Goal: Task Accomplishment & Management: Complete application form

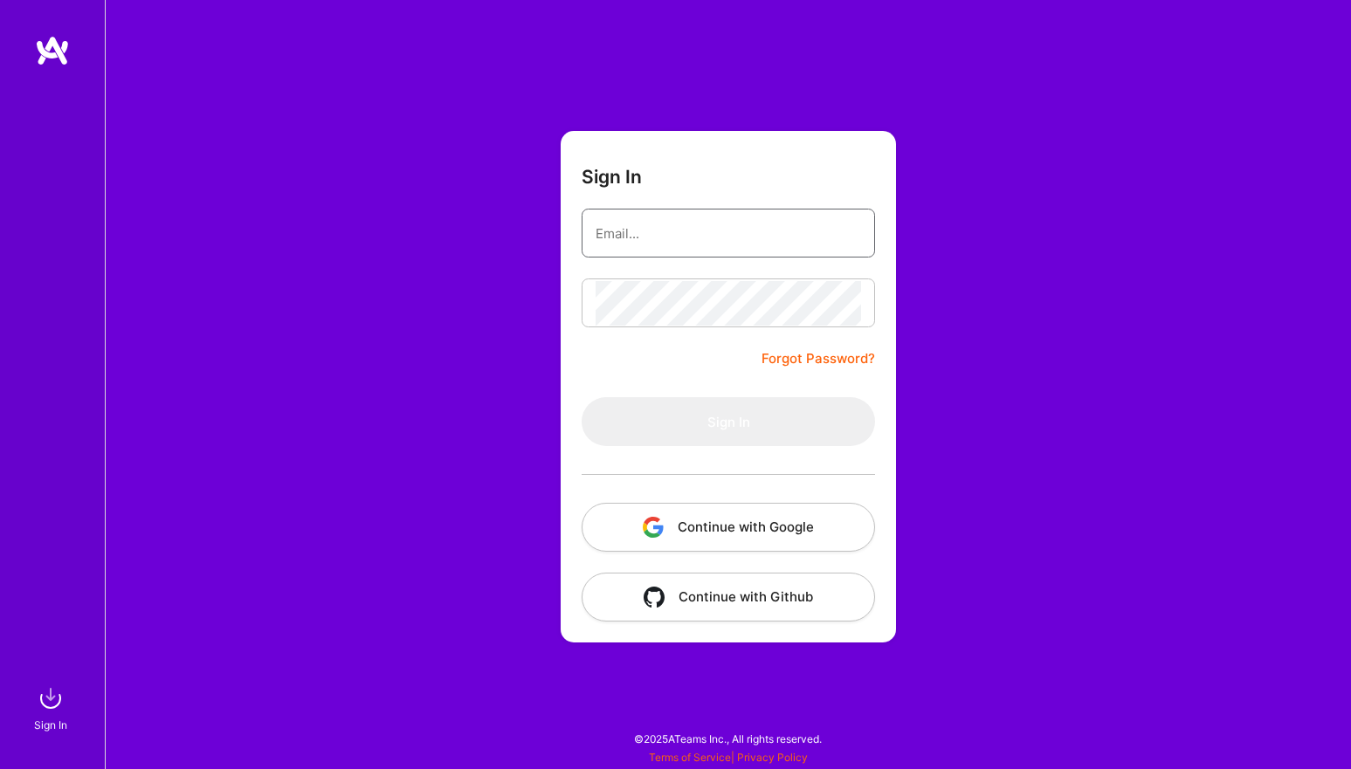
click at [646, 219] on input "email" at bounding box center [727, 233] width 265 height 45
click at [510, 494] on div "Sign In Forgot Password? Sign In Continue with Google Continue with Github" at bounding box center [728, 384] width 1246 height 769
click at [631, 503] on button "Continue with Google" at bounding box center [727, 527] width 293 height 49
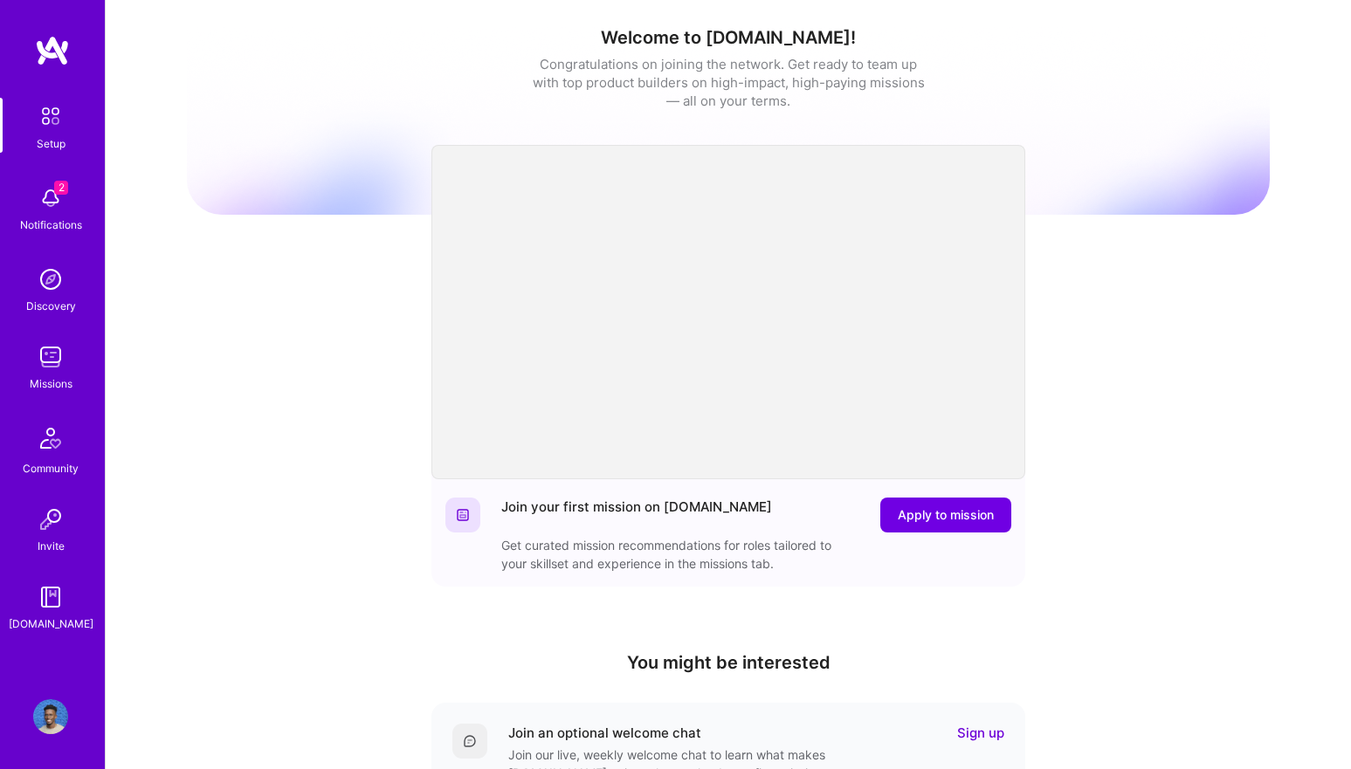
click at [43, 210] on img at bounding box center [50, 198] width 35 height 35
click at [587, 83] on div "2 Setup 2 Notifications Discovery Missions Community Invite [DOMAIN_NAME] Profi…" at bounding box center [675, 570] width 1351 height 1140
click at [44, 346] on img at bounding box center [50, 357] width 35 height 35
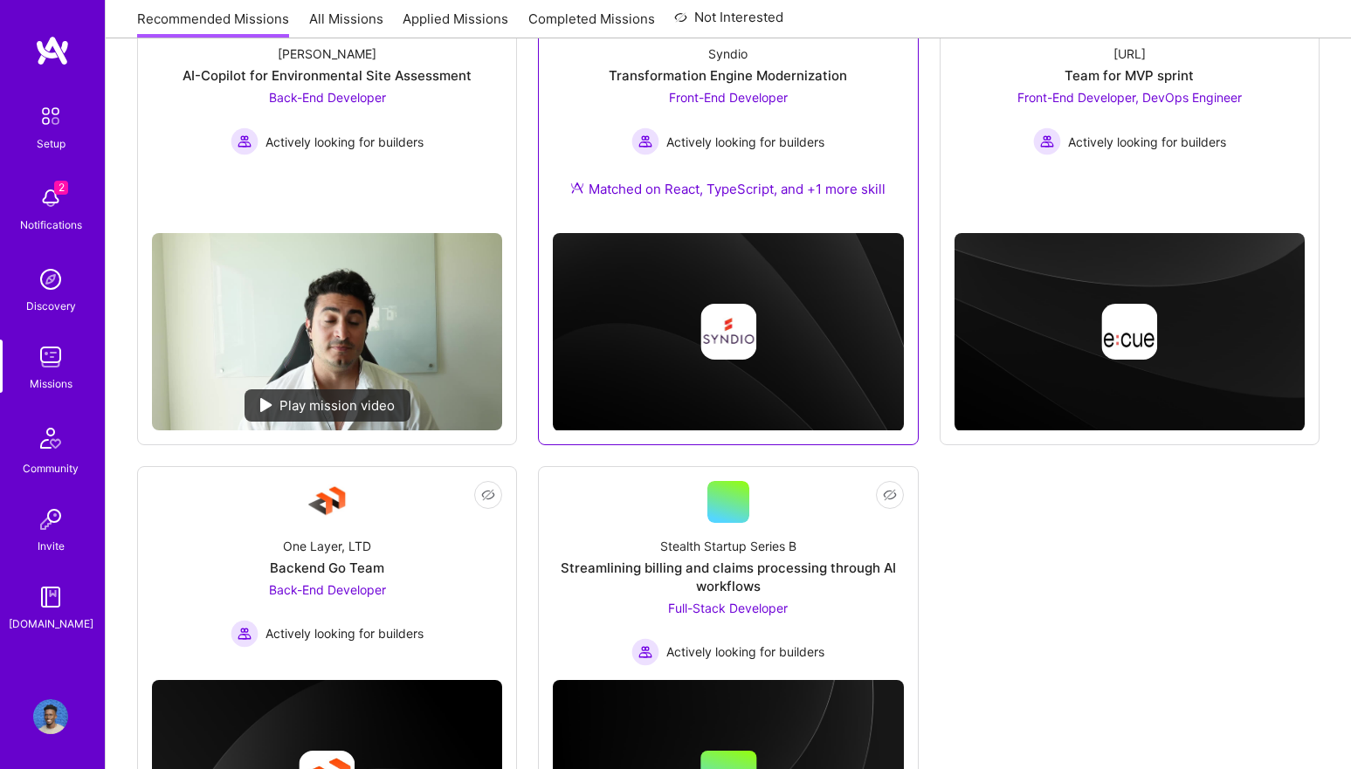
scroll to position [302, 0]
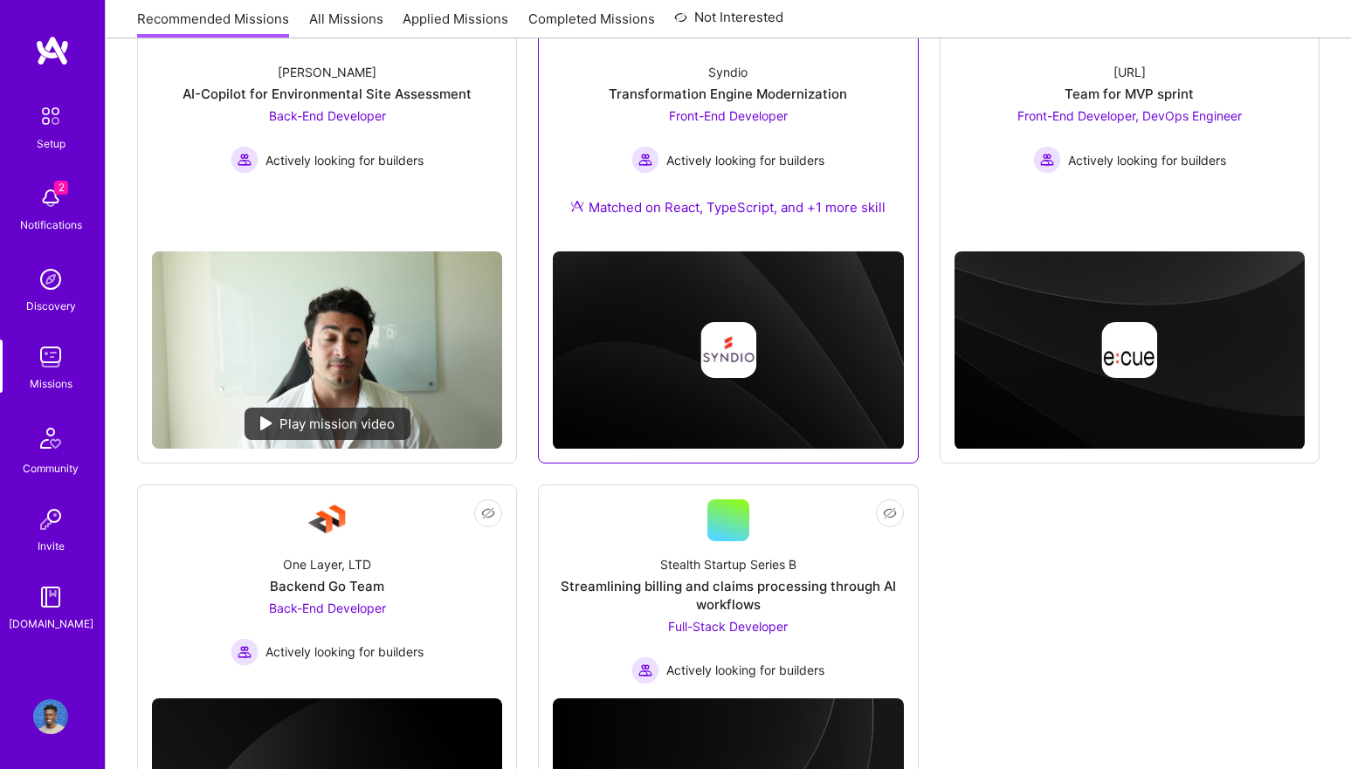
click at [721, 331] on img at bounding box center [728, 350] width 56 height 56
click at [726, 174] on div "Syndio Transformation Engine Modernization Front-End Developer Actively looking…" at bounding box center [728, 143] width 350 height 189
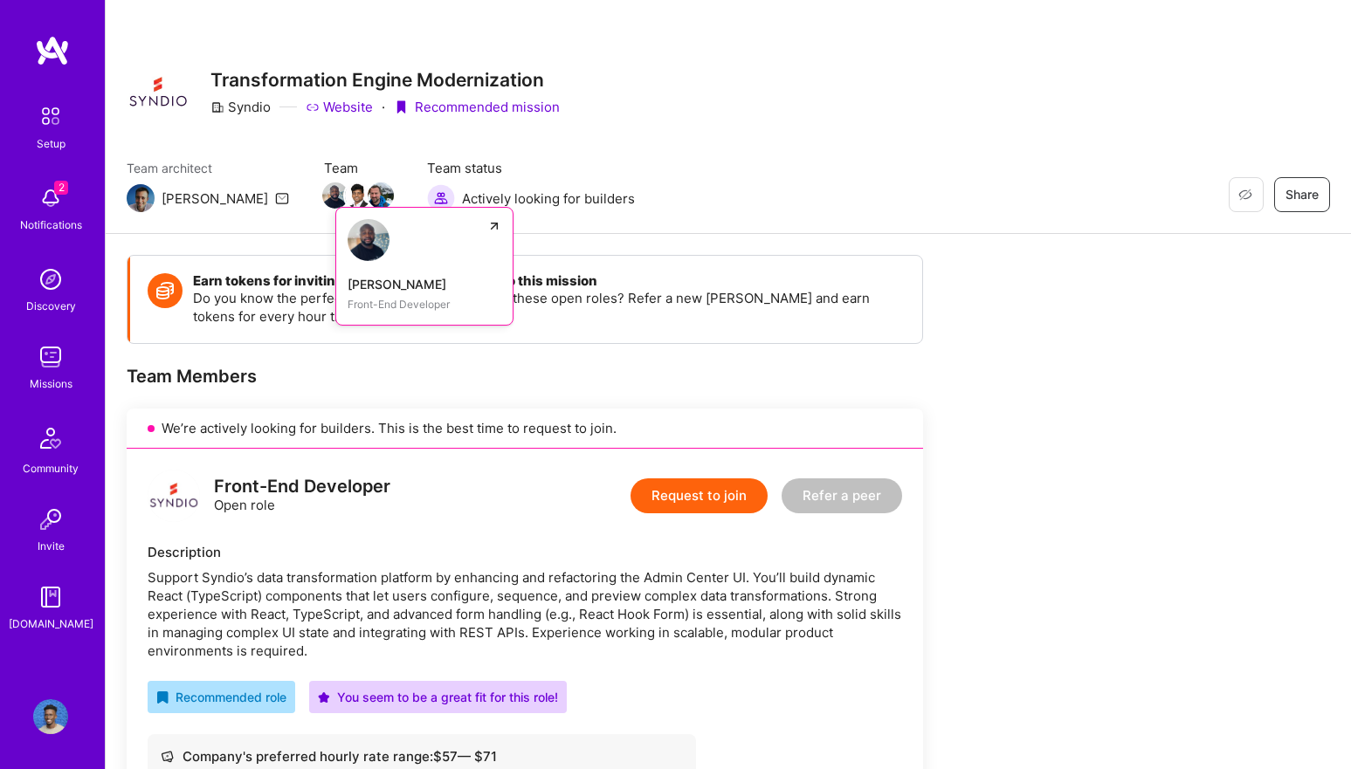
click at [347, 244] on img at bounding box center [368, 240] width 42 height 42
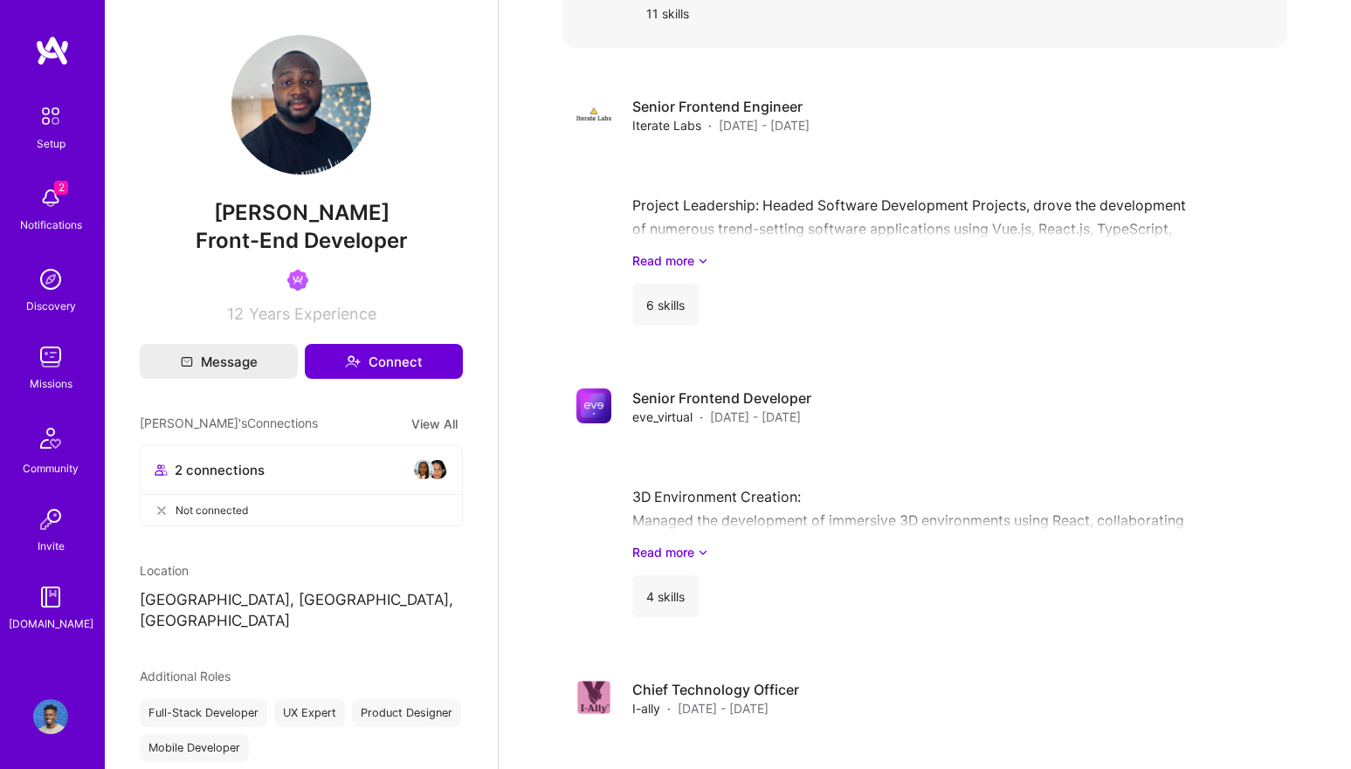
scroll to position [1539, 0]
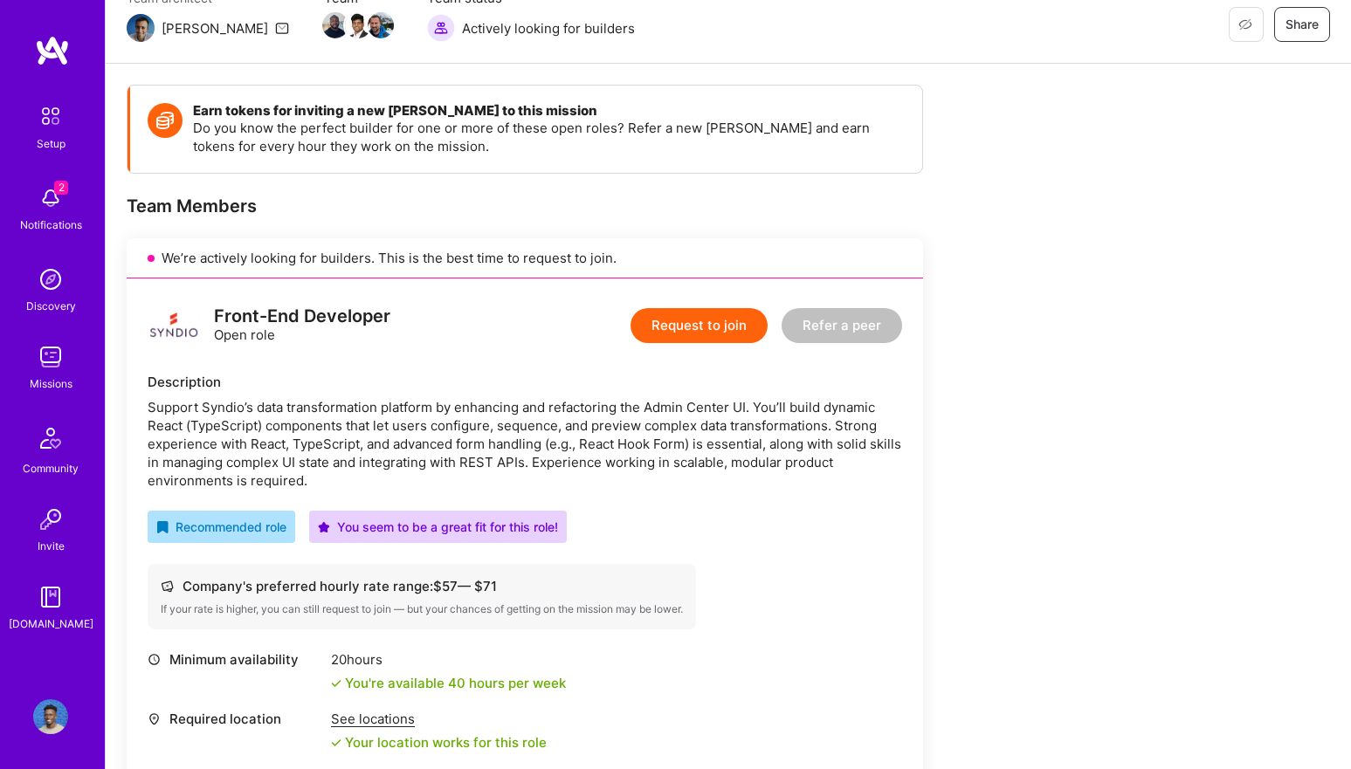
scroll to position [151, 0]
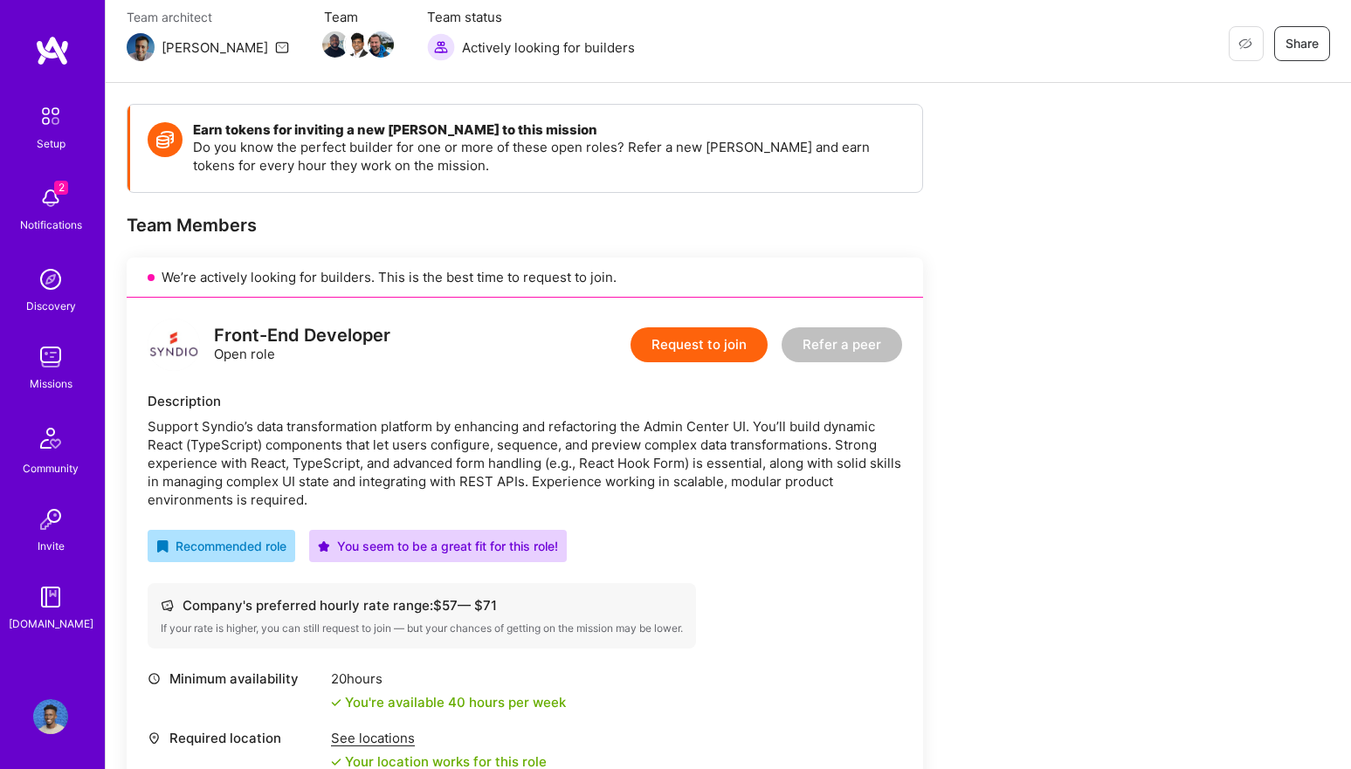
click at [689, 353] on button "Request to join" at bounding box center [698, 344] width 137 height 35
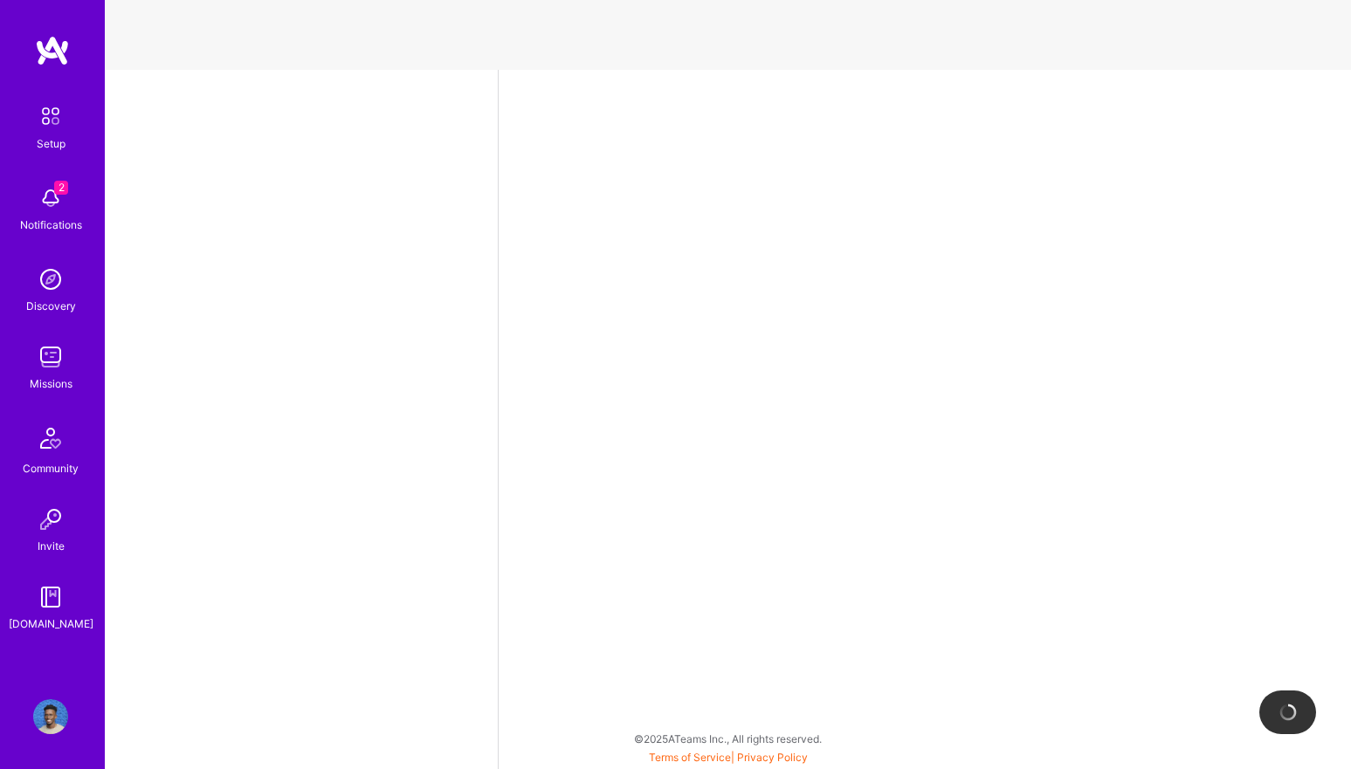
select select "US"
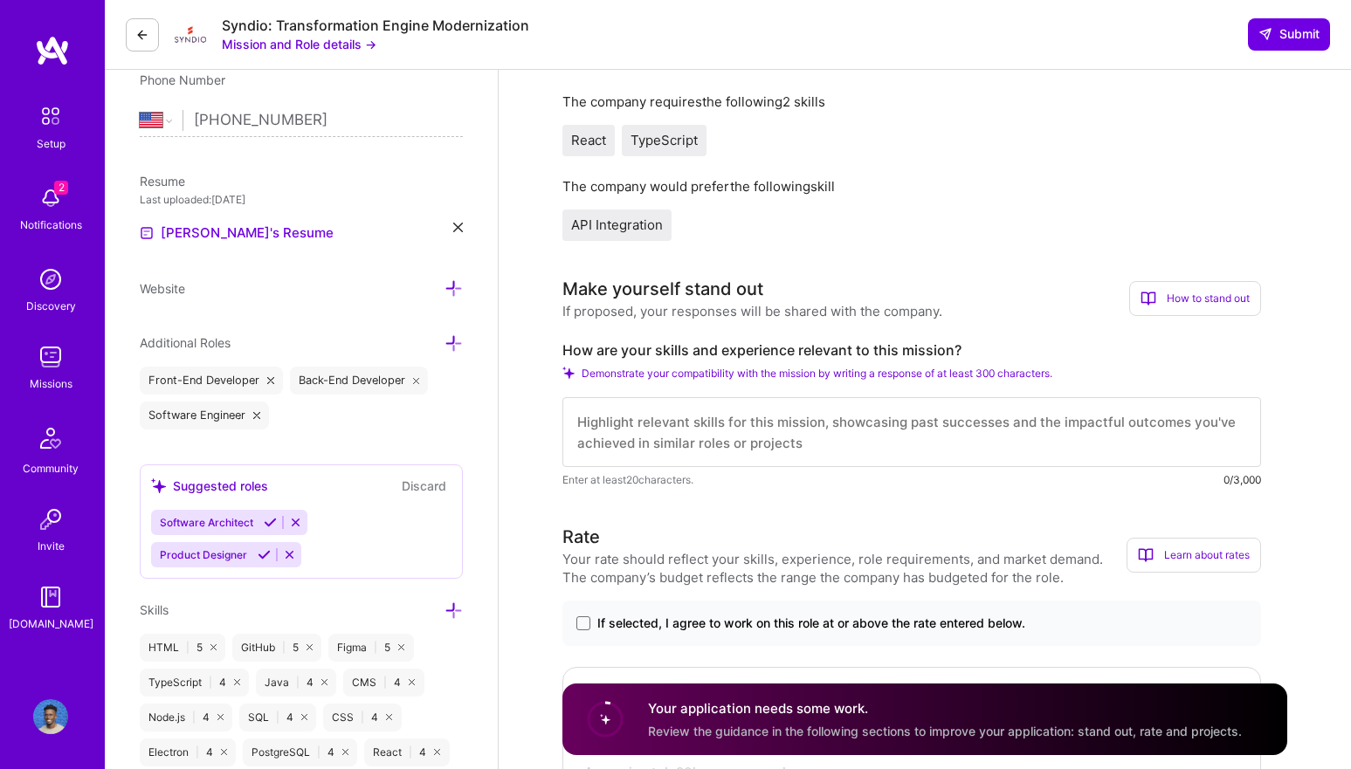
scroll to position [362, 0]
click at [749, 441] on textarea at bounding box center [911, 430] width 698 height 70
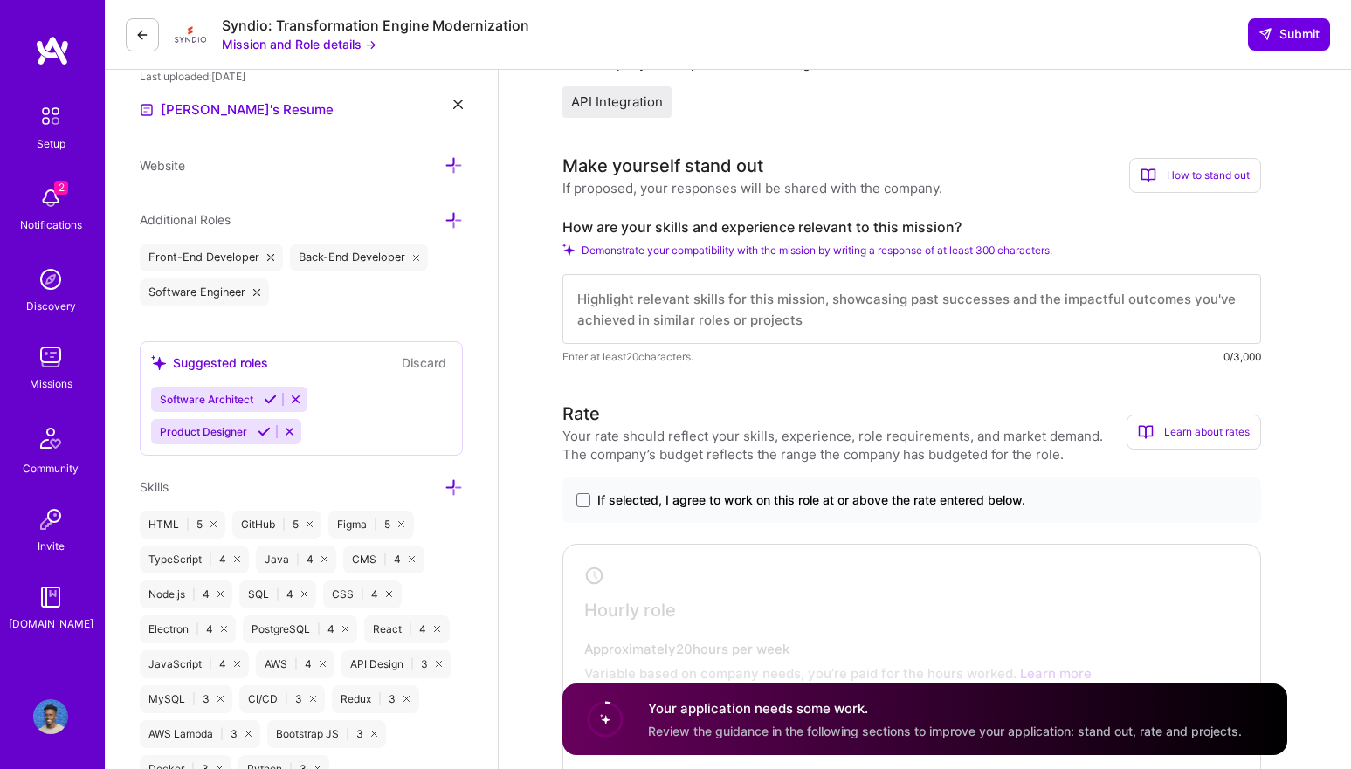
scroll to position [486, 0]
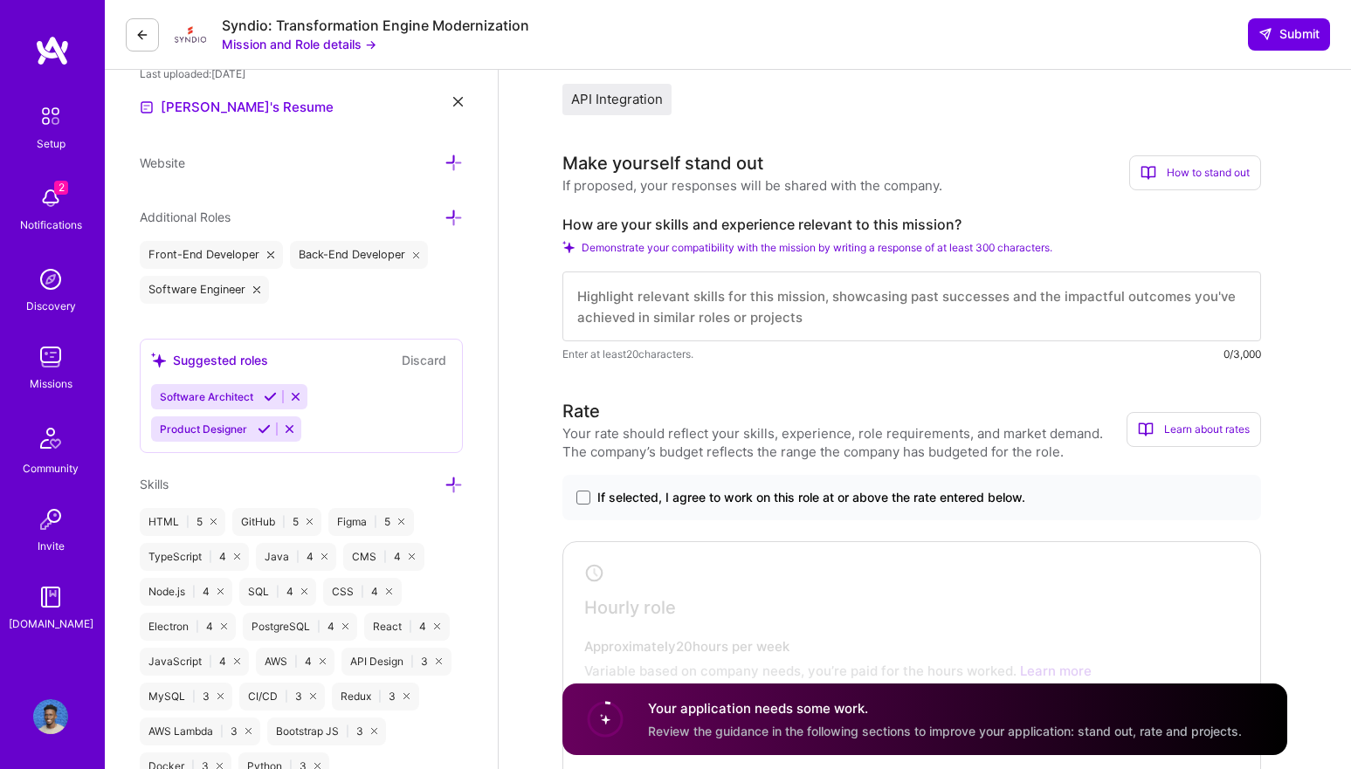
paste textarea "With over 5 years of experience in software engineering, I specialize in buildi…"
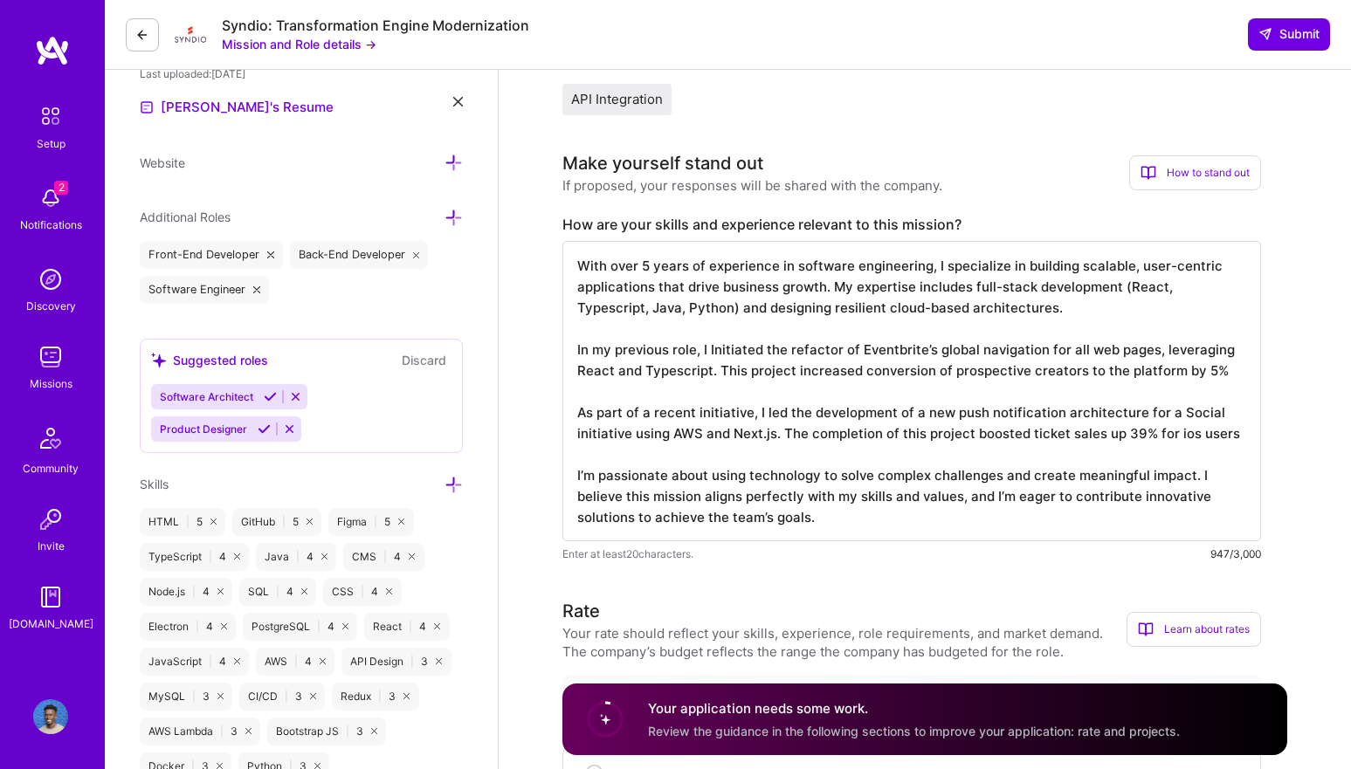
drag, startPoint x: 575, startPoint y: 412, endPoint x: 592, endPoint y: 448, distance: 39.5
click at [592, 448] on textarea "With over 5 years of experience in software engineering, I specialize in buildi…" at bounding box center [911, 391] width 698 height 300
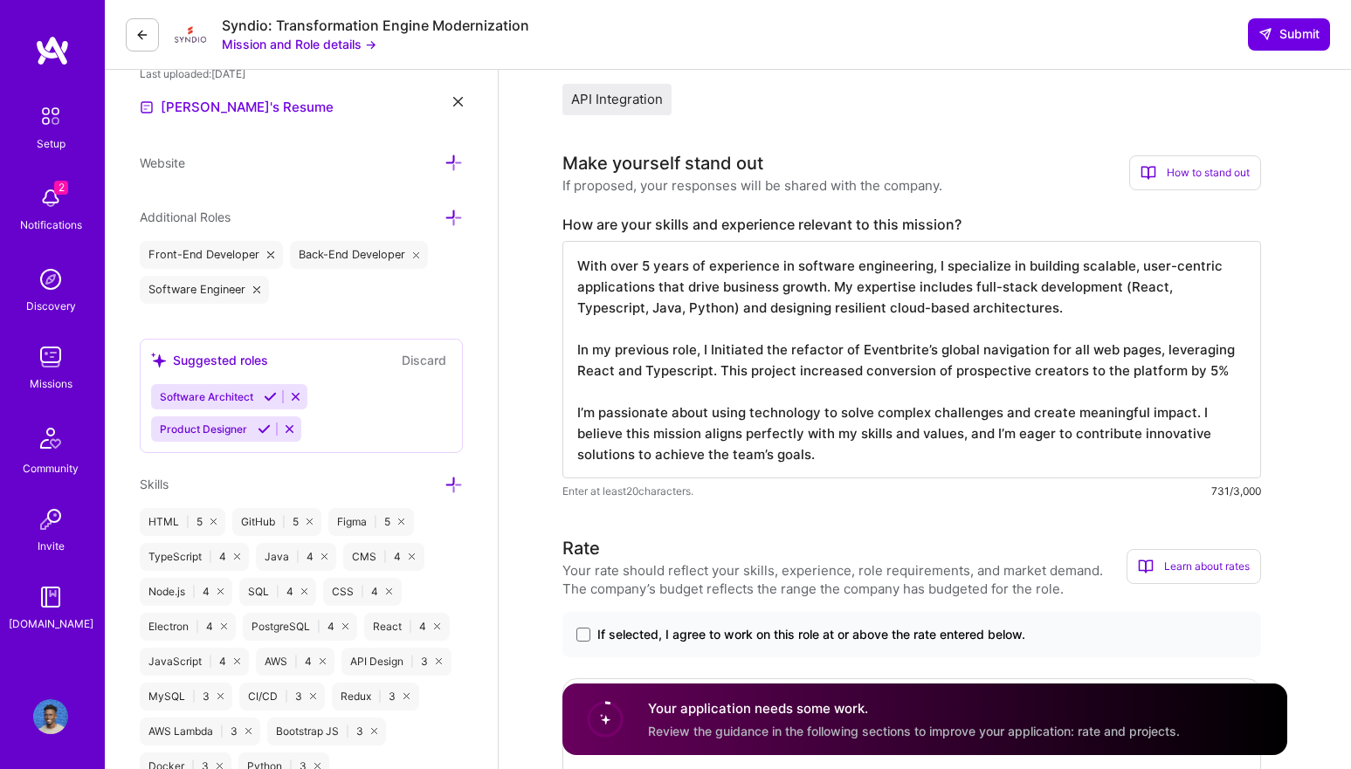
click at [768, 395] on textarea "With over 5 years of experience in software engineering, I specialize in buildi…" at bounding box center [911, 359] width 698 height 237
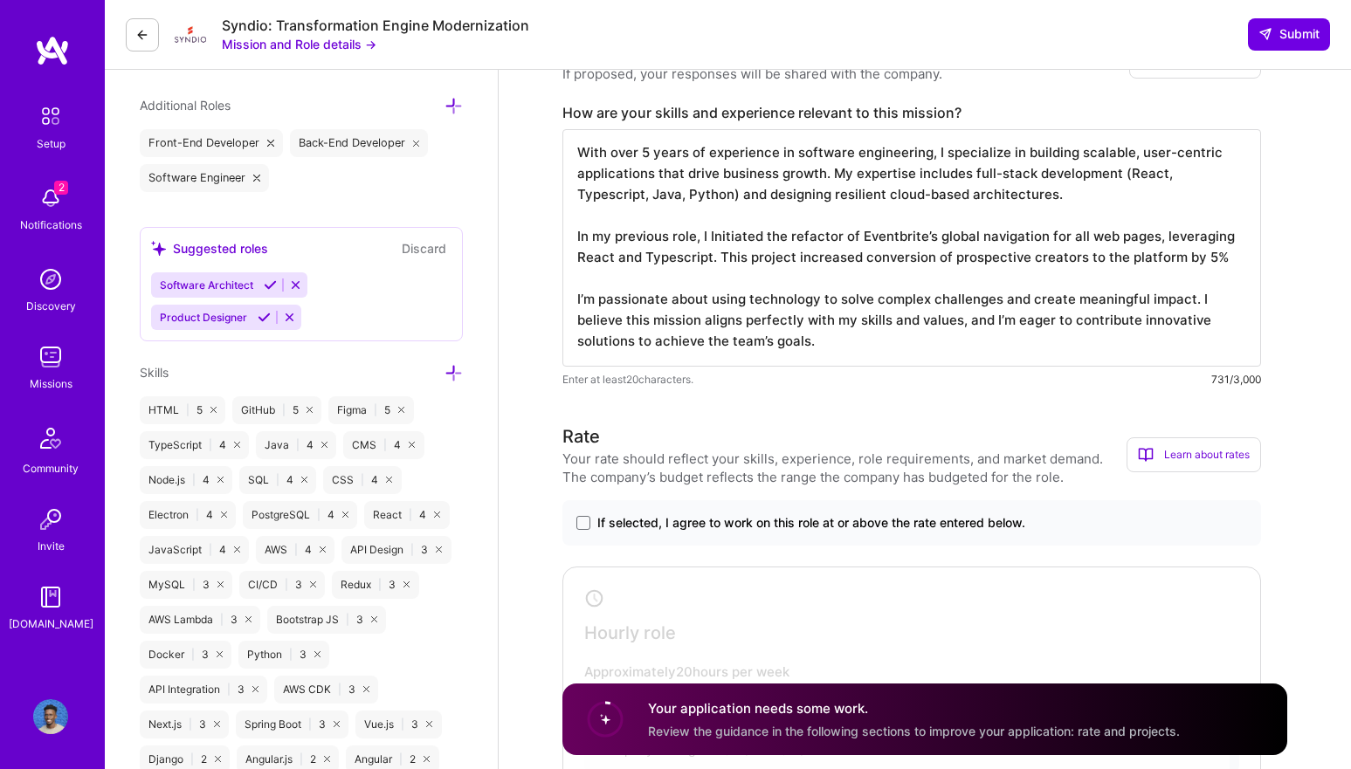
scroll to position [558, 0]
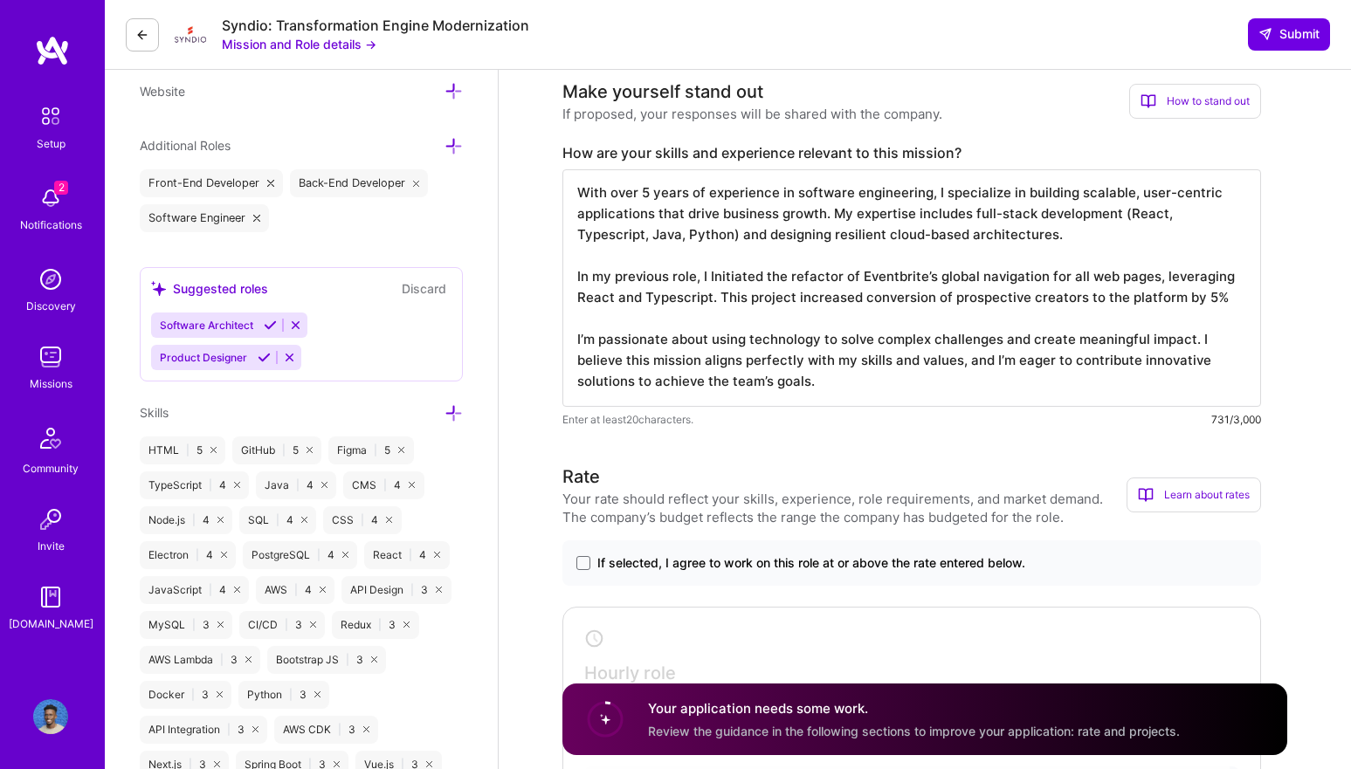
drag, startPoint x: 577, startPoint y: 239, endPoint x: 657, endPoint y: 242, distance: 79.5
click at [657, 242] on textarea "With over 5 years of experience in software engineering, I specialize in buildi…" at bounding box center [911, 287] width 698 height 237
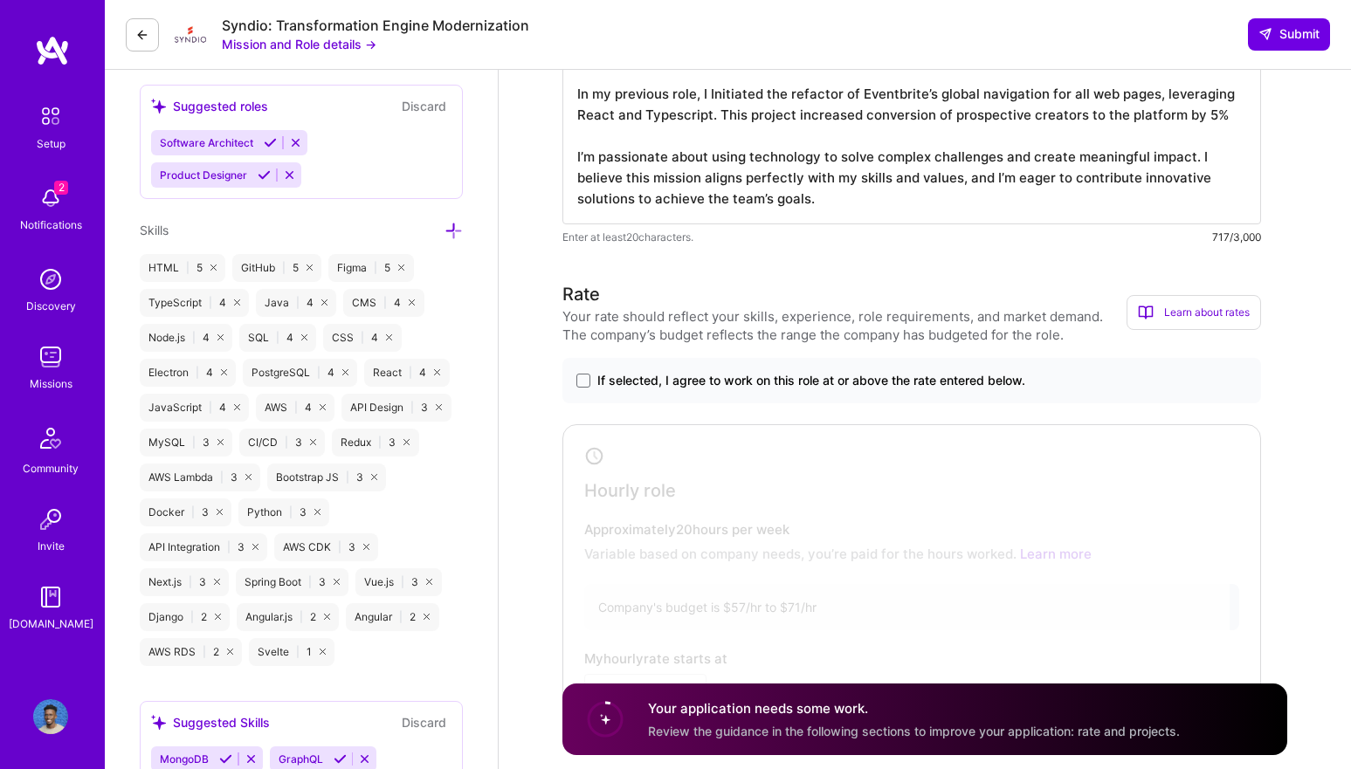
scroll to position [750, 0]
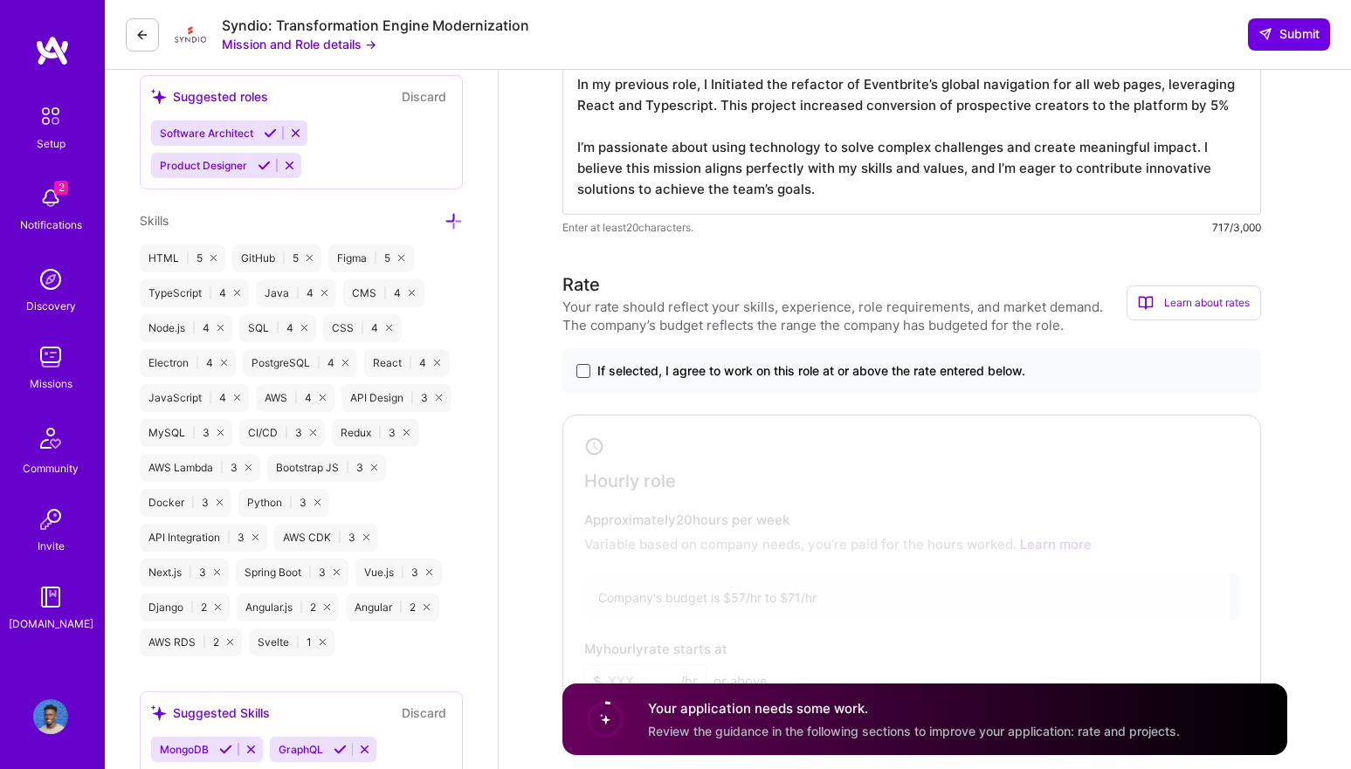
type textarea "With over 5 years of experience in software engineering, I specialize in buildi…"
click at [584, 371] on span at bounding box center [583, 371] width 14 height 14
click at [0, 0] on input "If selected, I agree to work on this role at or above the rate entered below." at bounding box center [0, 0] width 0 height 0
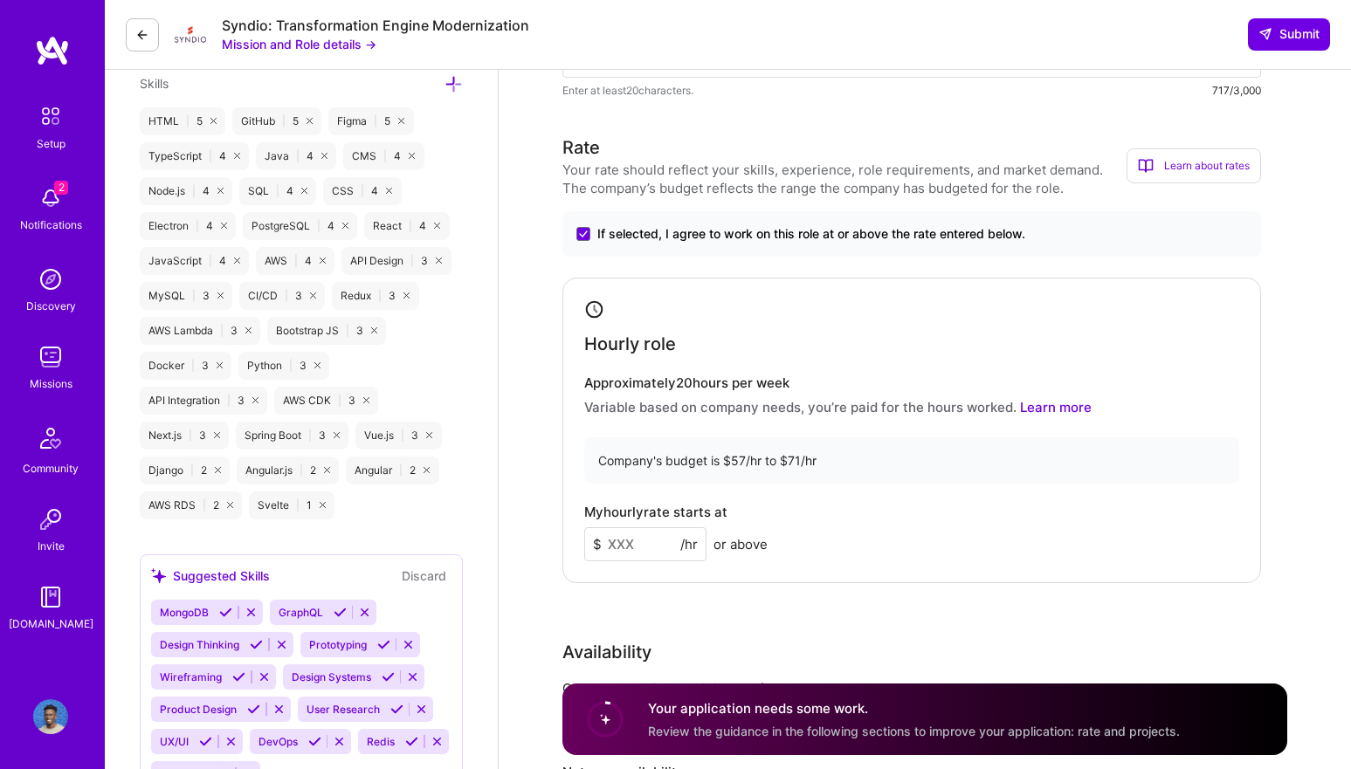
scroll to position [899, 0]
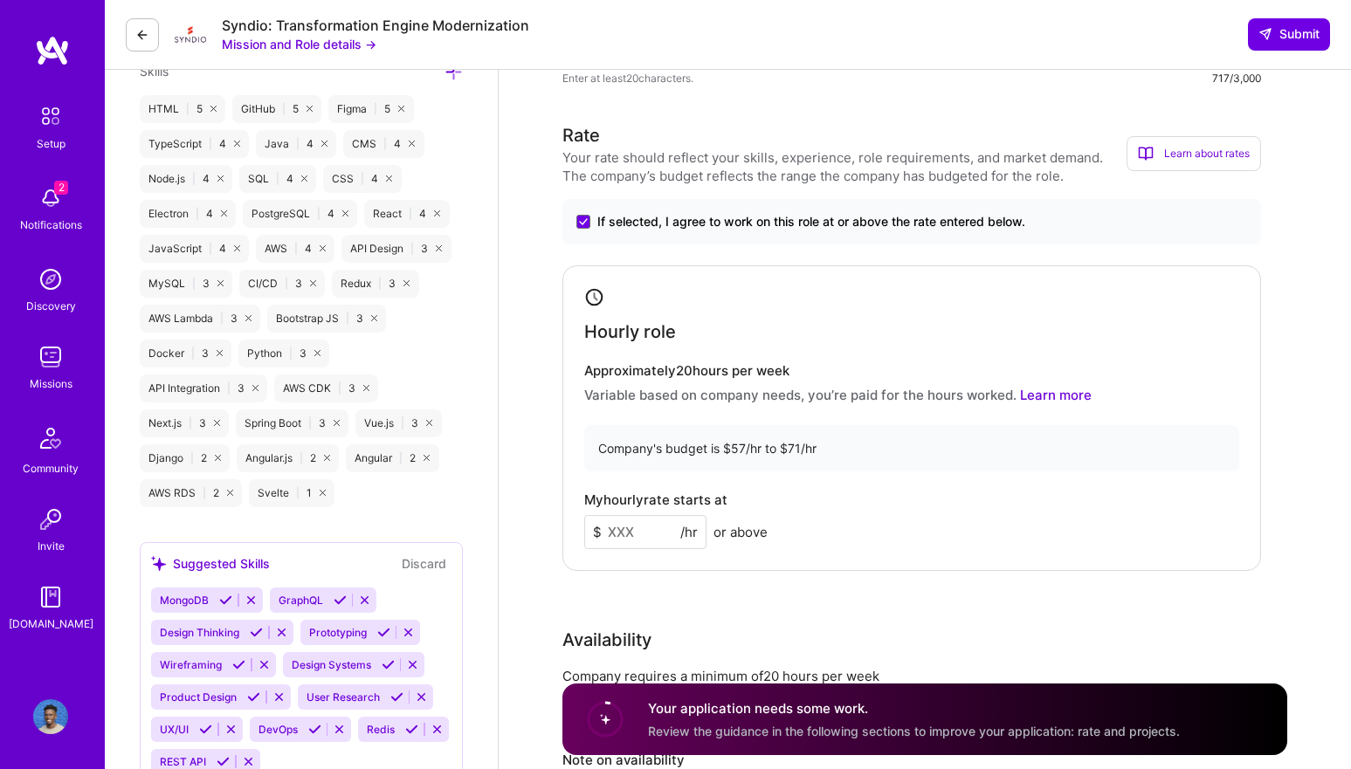
click at [630, 539] on input at bounding box center [645, 532] width 122 height 34
type input "6"
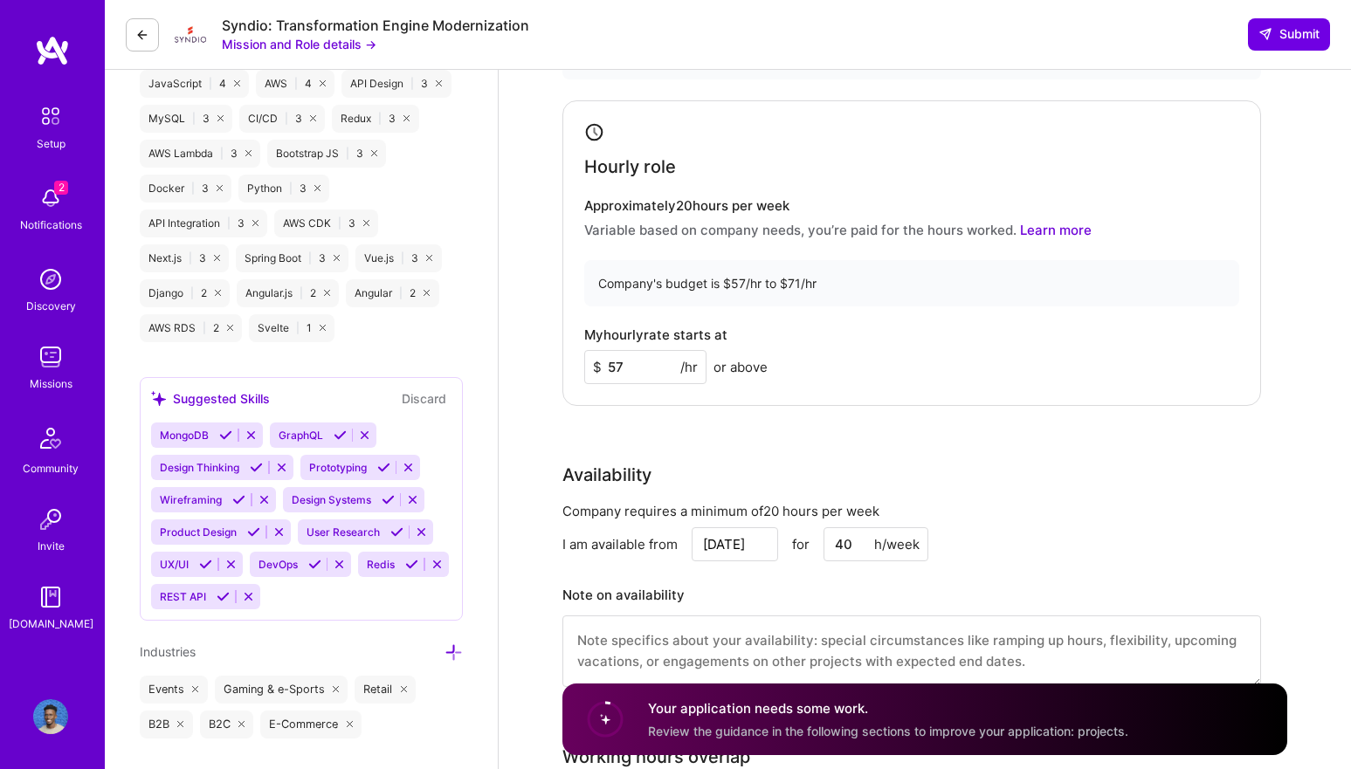
scroll to position [1068, 0]
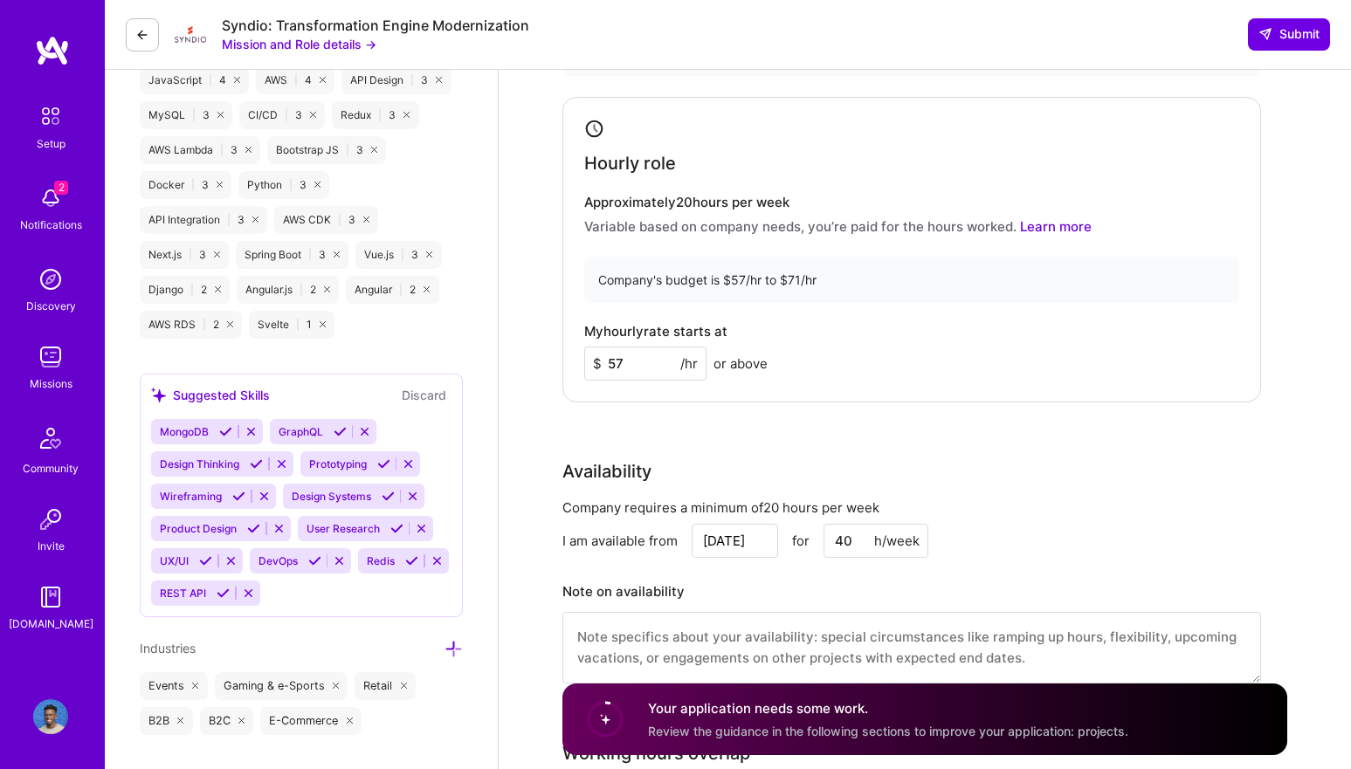
type input "57"
click at [544, 471] on div "Front-End Developer role description Support Syndio’s data transformation platf…" at bounding box center [924, 762] width 852 height 3521
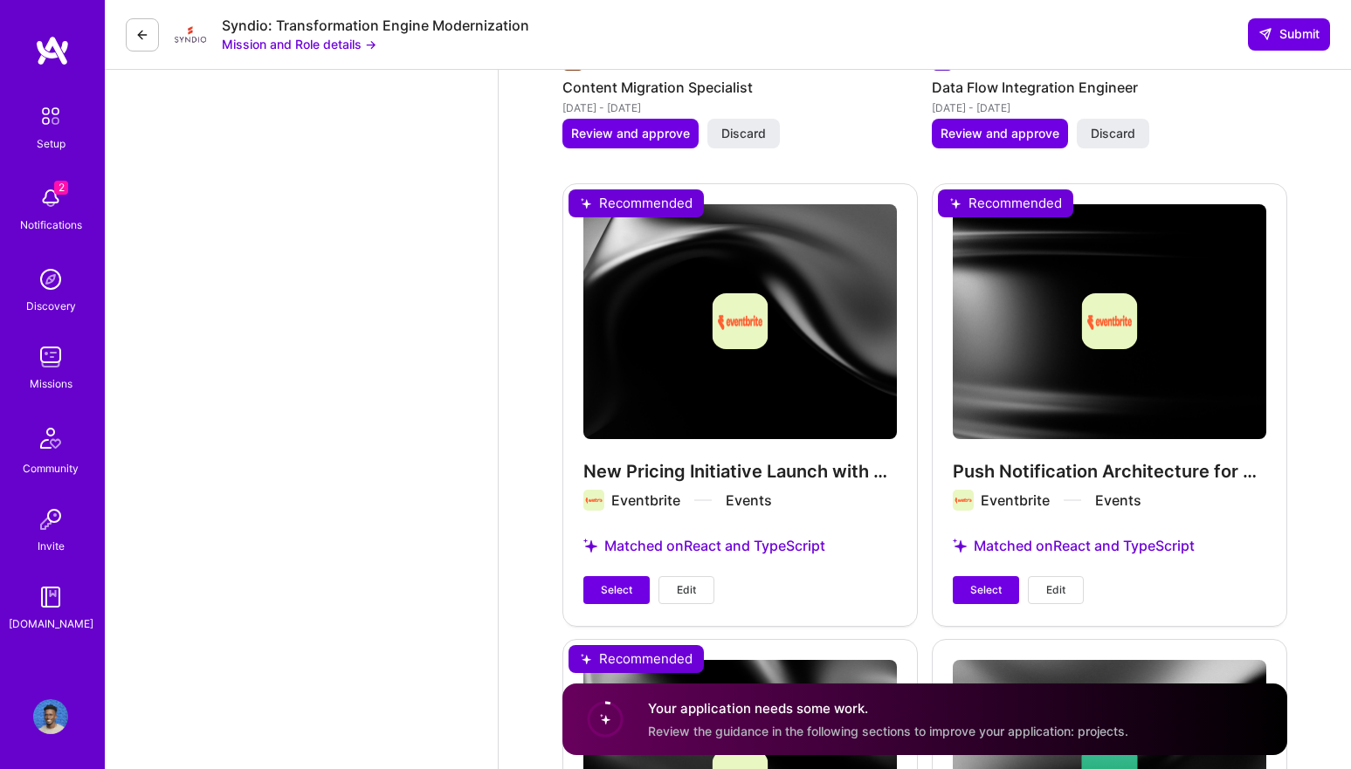
scroll to position [2388, 0]
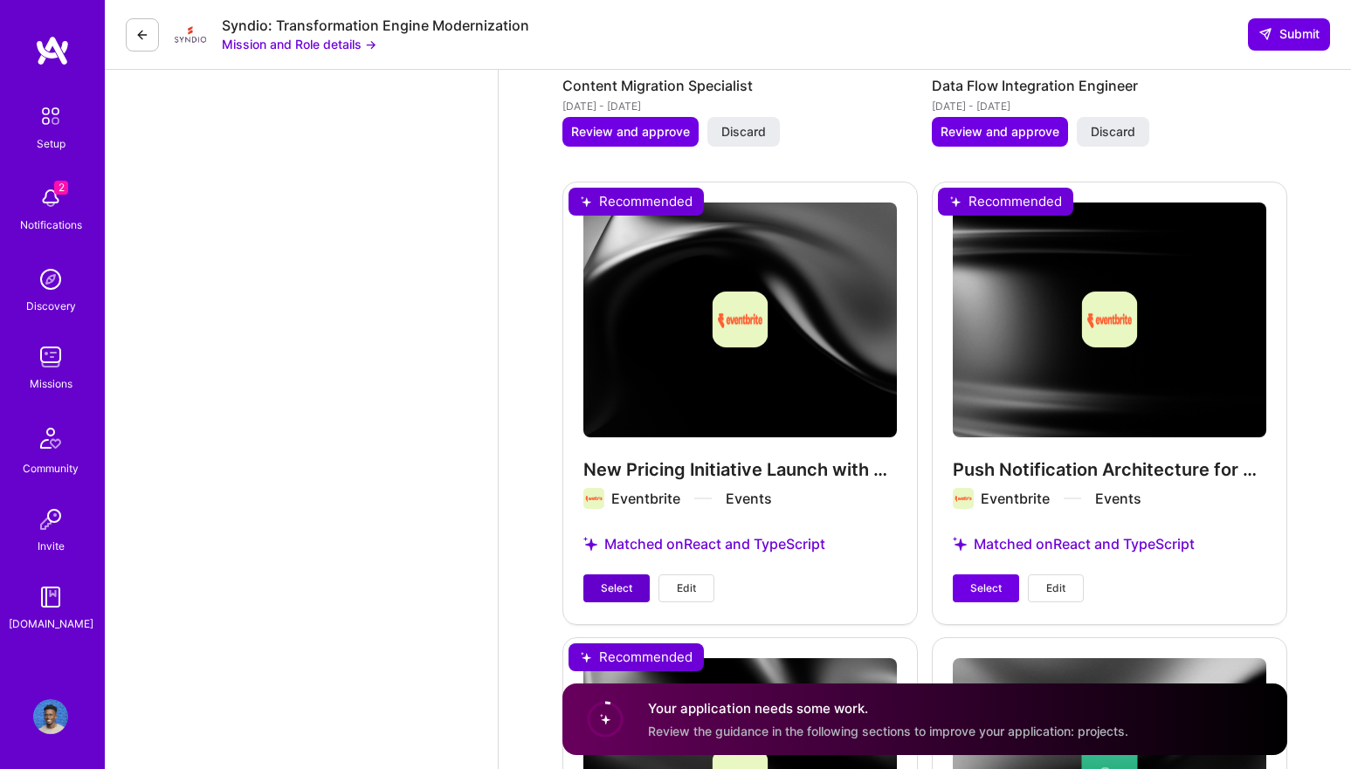
click at [605, 592] on span "Select" at bounding box center [616, 589] width 31 height 16
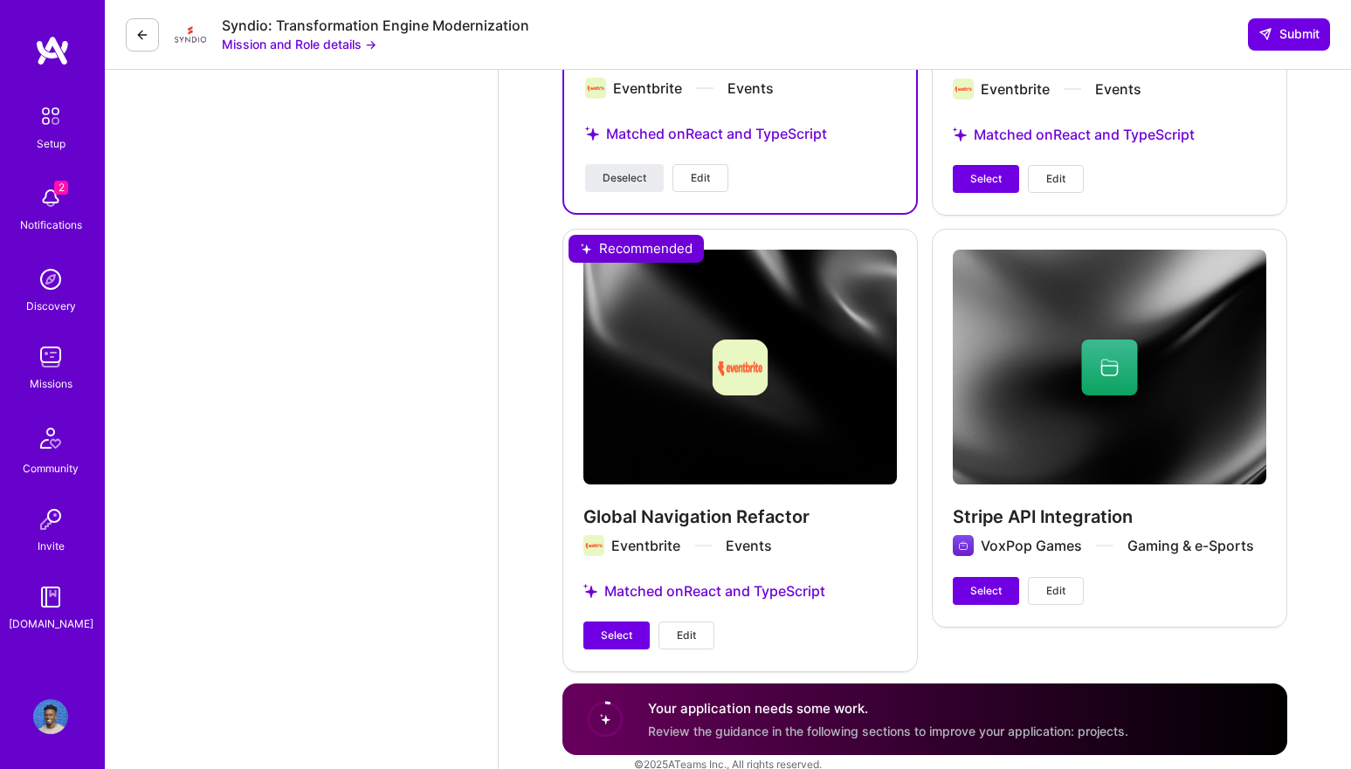
scroll to position [2802, 0]
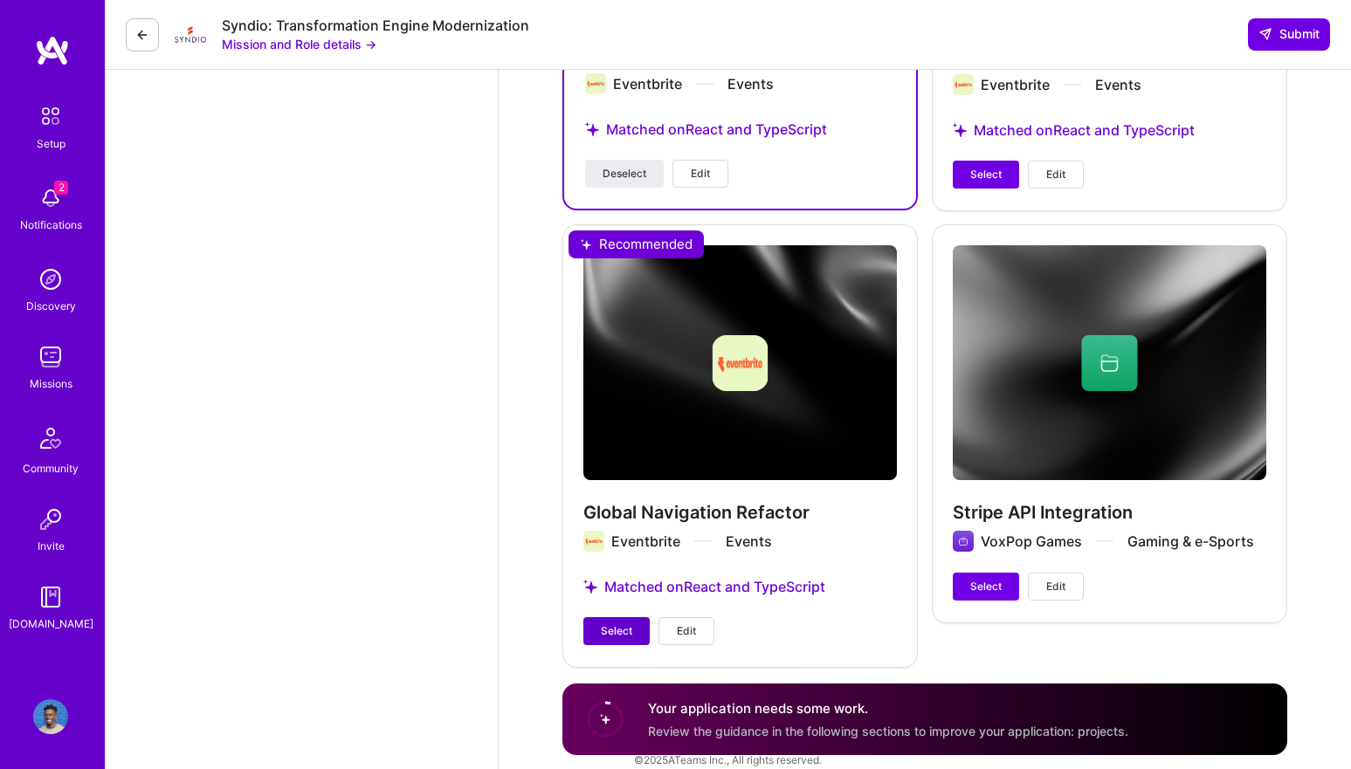
click at [619, 628] on span "Select" at bounding box center [616, 631] width 31 height 16
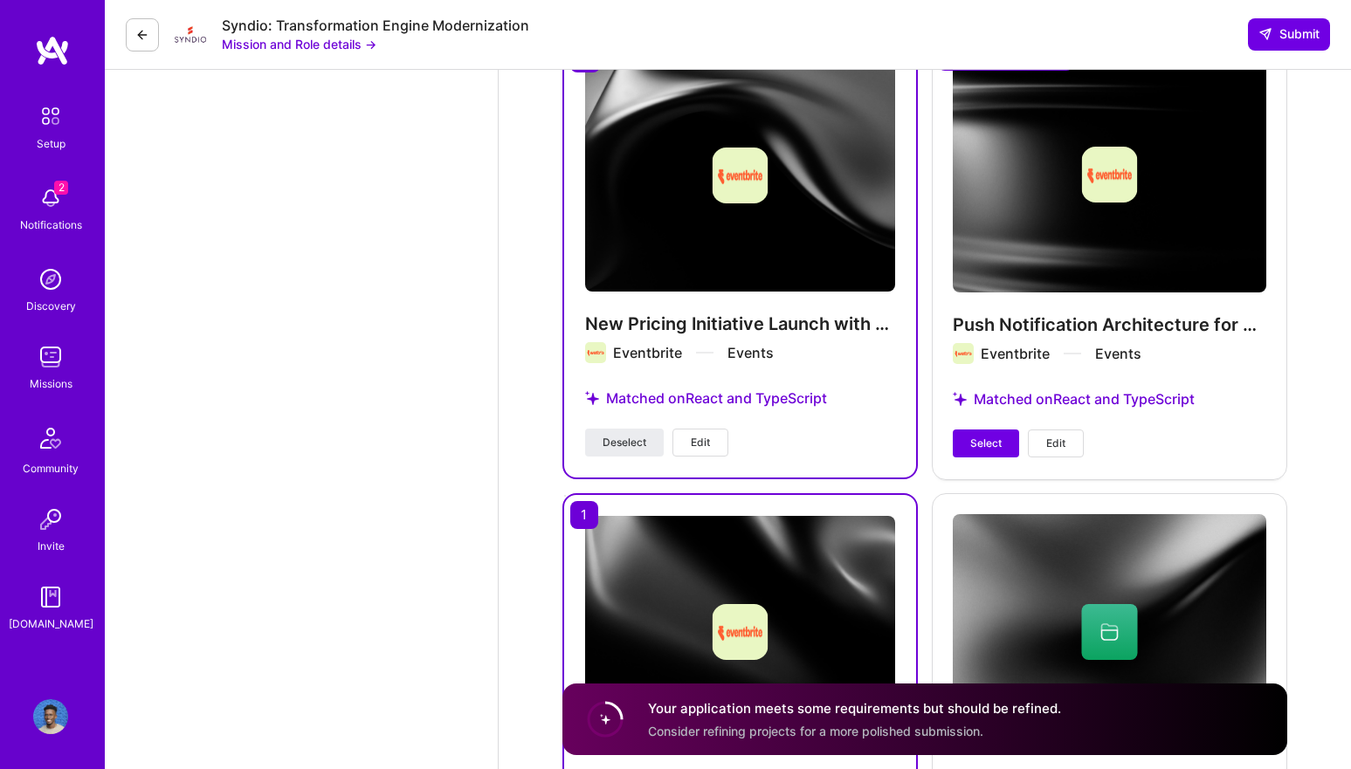
scroll to position [2492, 0]
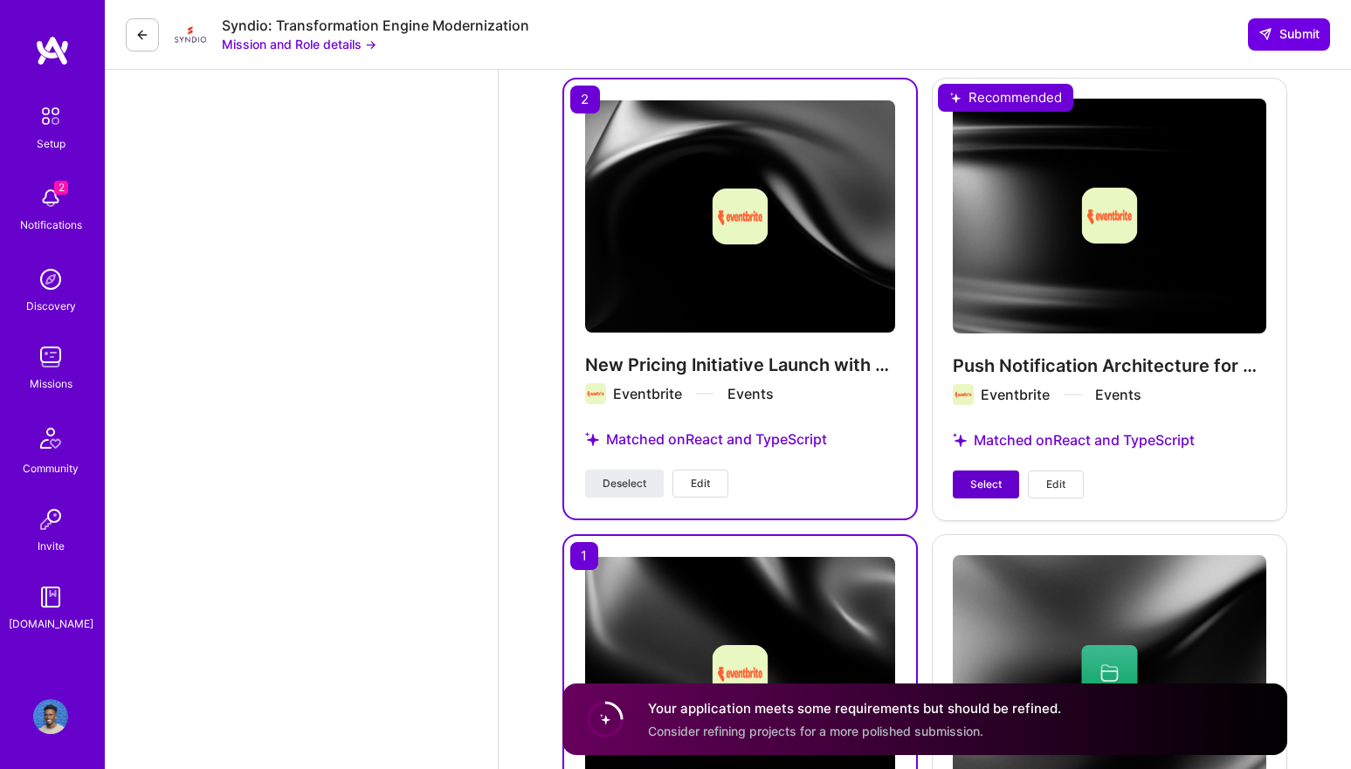
click at [973, 480] on span "Select" at bounding box center [985, 485] width 31 height 16
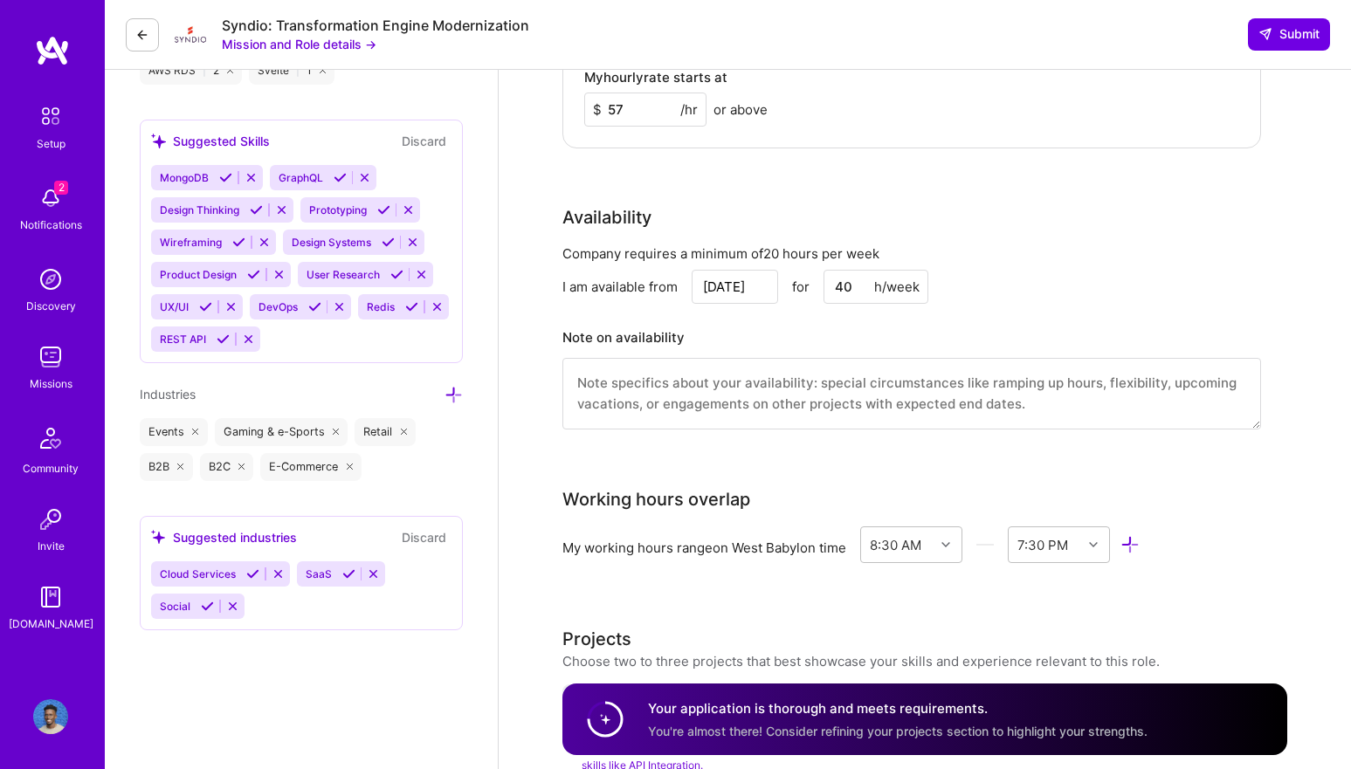
scroll to position [1323, 0]
click at [205, 302] on icon at bounding box center [205, 305] width 13 height 13
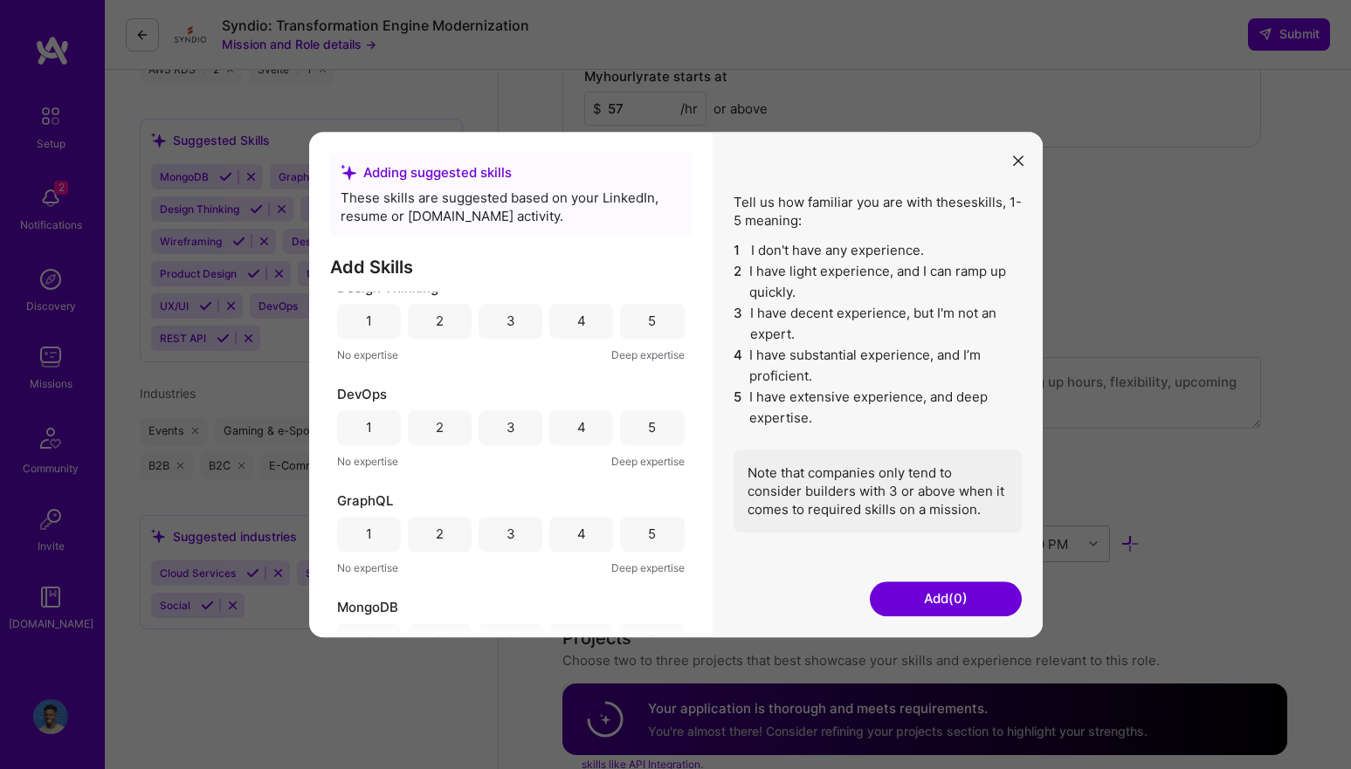
click at [515, 322] on div "3" at bounding box center [510, 321] width 64 height 35
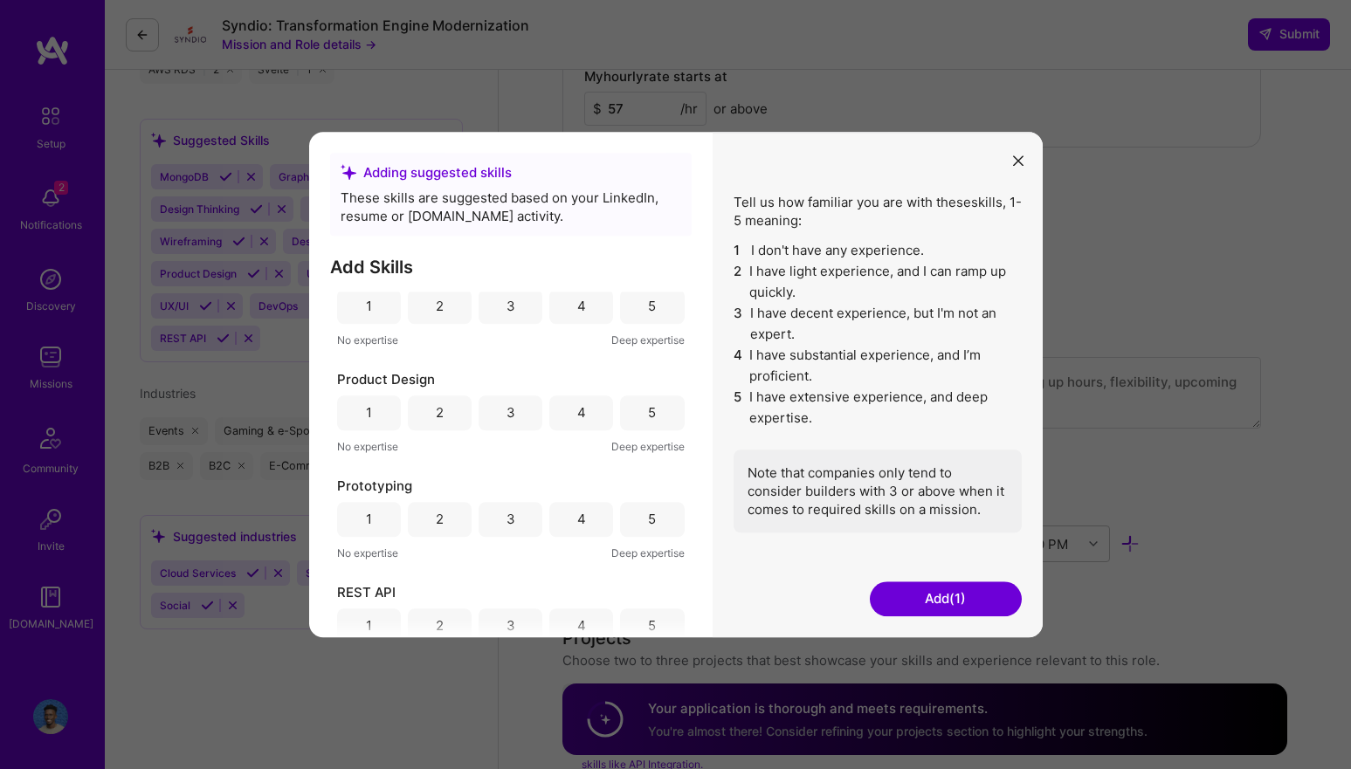
scroll to position [457, 0]
click at [557, 420] on div "4" at bounding box center [581, 409] width 64 height 35
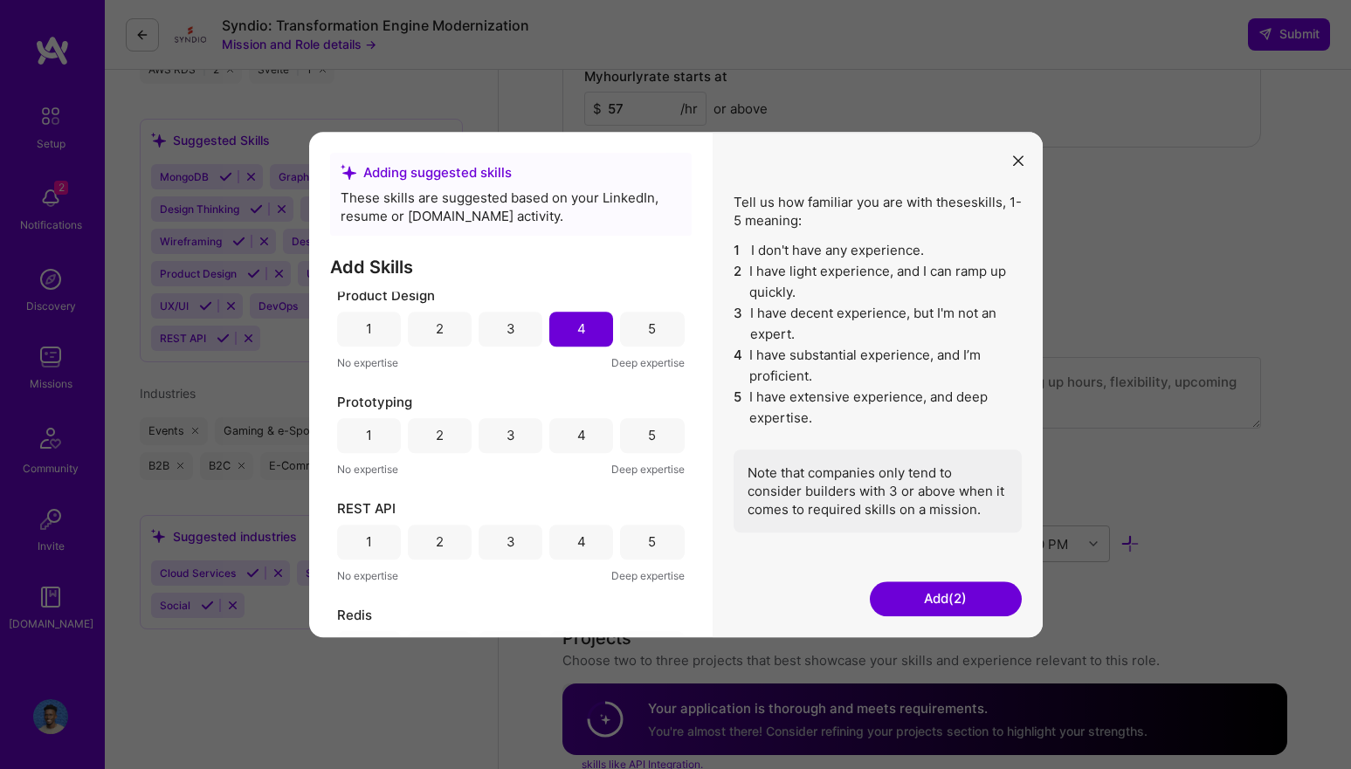
scroll to position [576, 0]
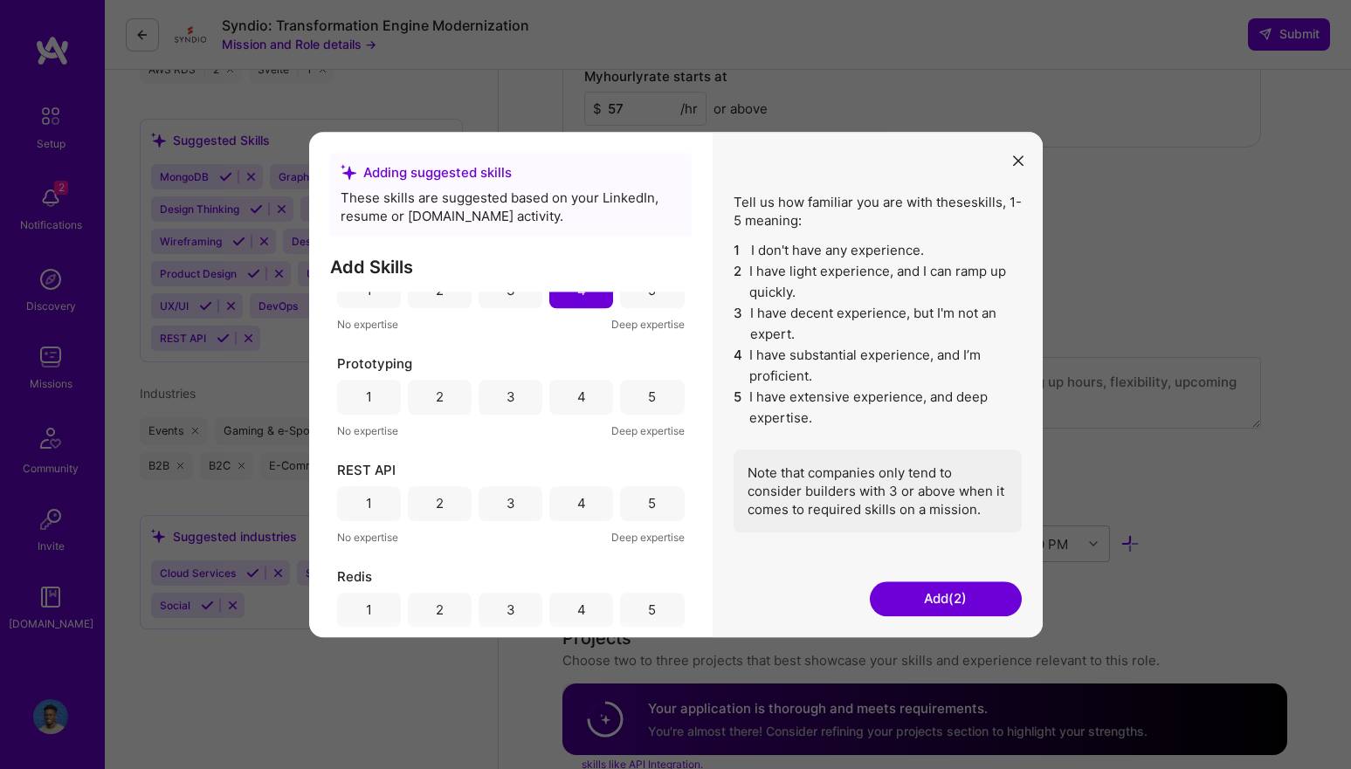
click at [560, 508] on div "4" at bounding box center [581, 503] width 64 height 35
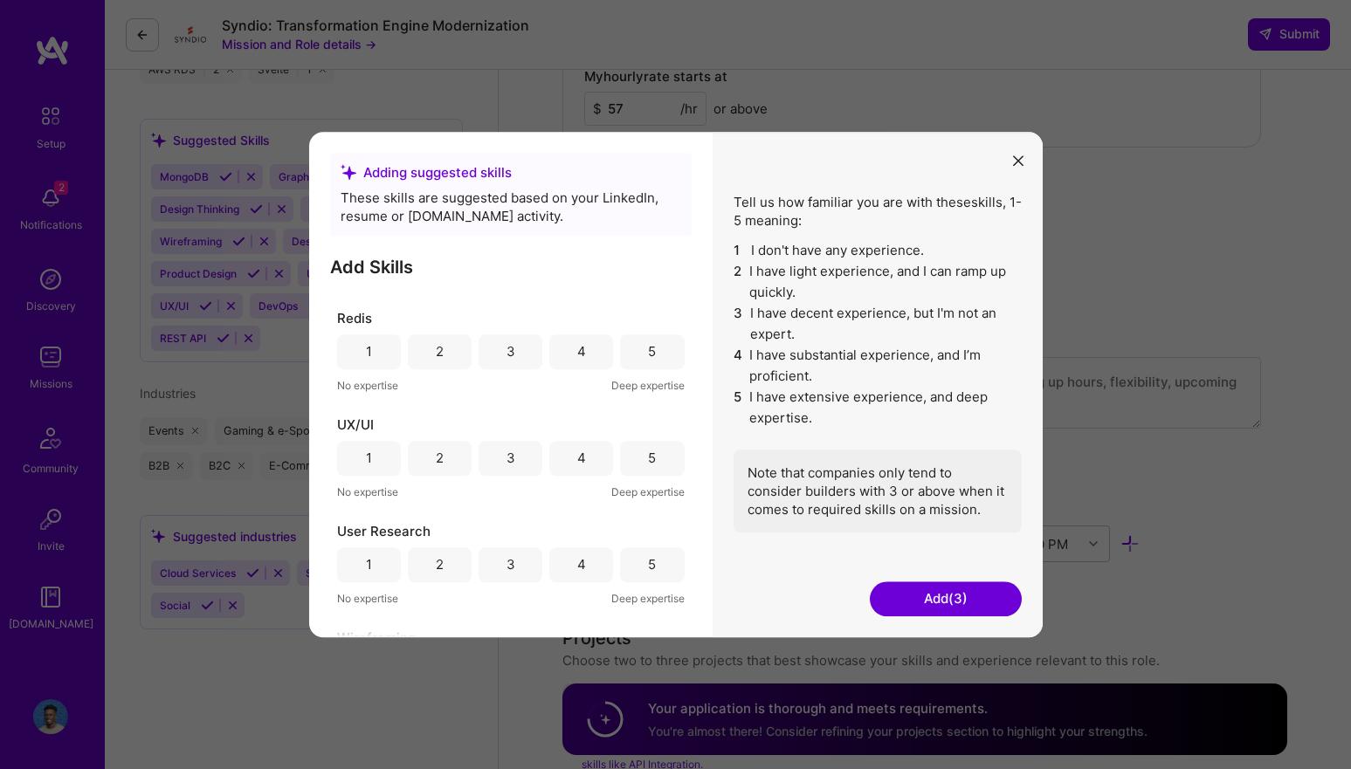
scroll to position [837, 0]
click at [519, 339] on div "3" at bounding box center [510, 349] width 64 height 35
click at [567, 453] on div "4" at bounding box center [581, 455] width 64 height 35
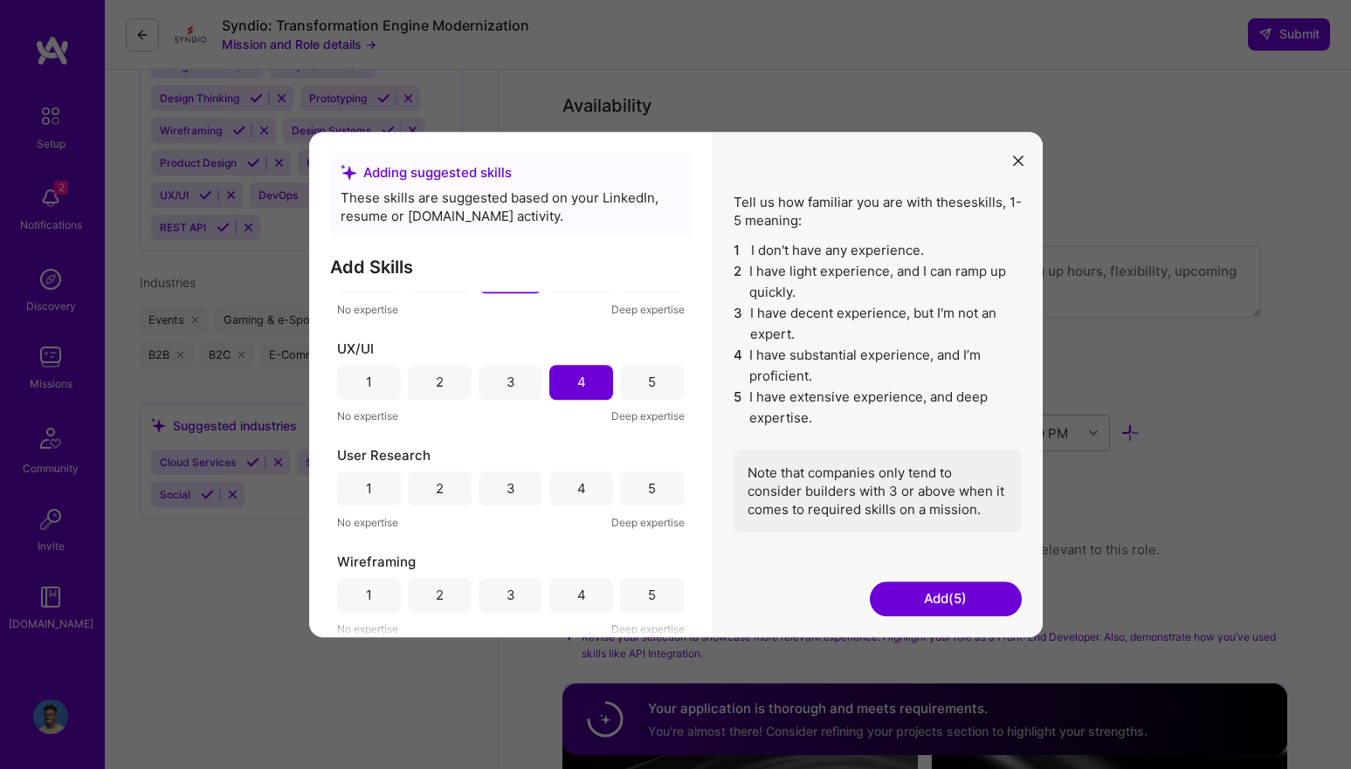
scroll to position [1434, 0]
click at [932, 603] on button "Add (5)" at bounding box center [946, 598] width 152 height 35
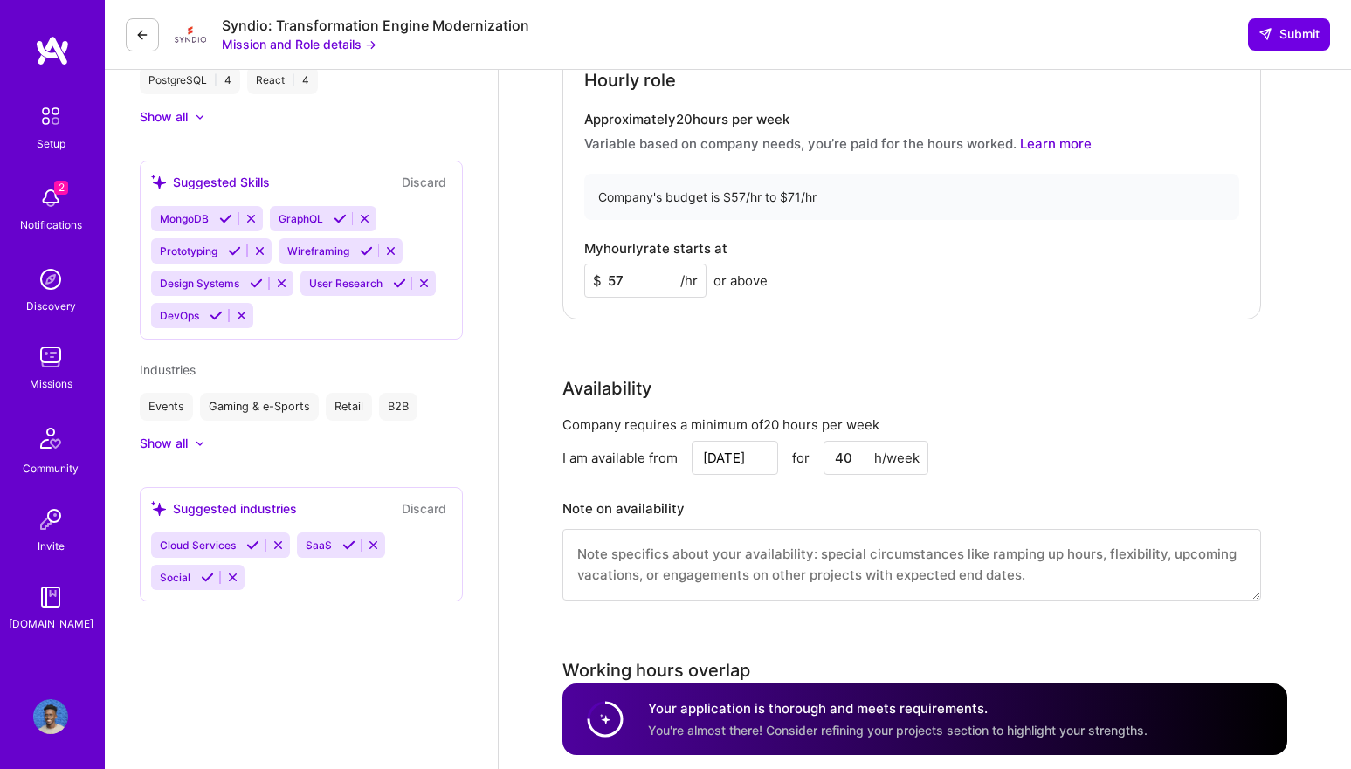
scroll to position [939, 0]
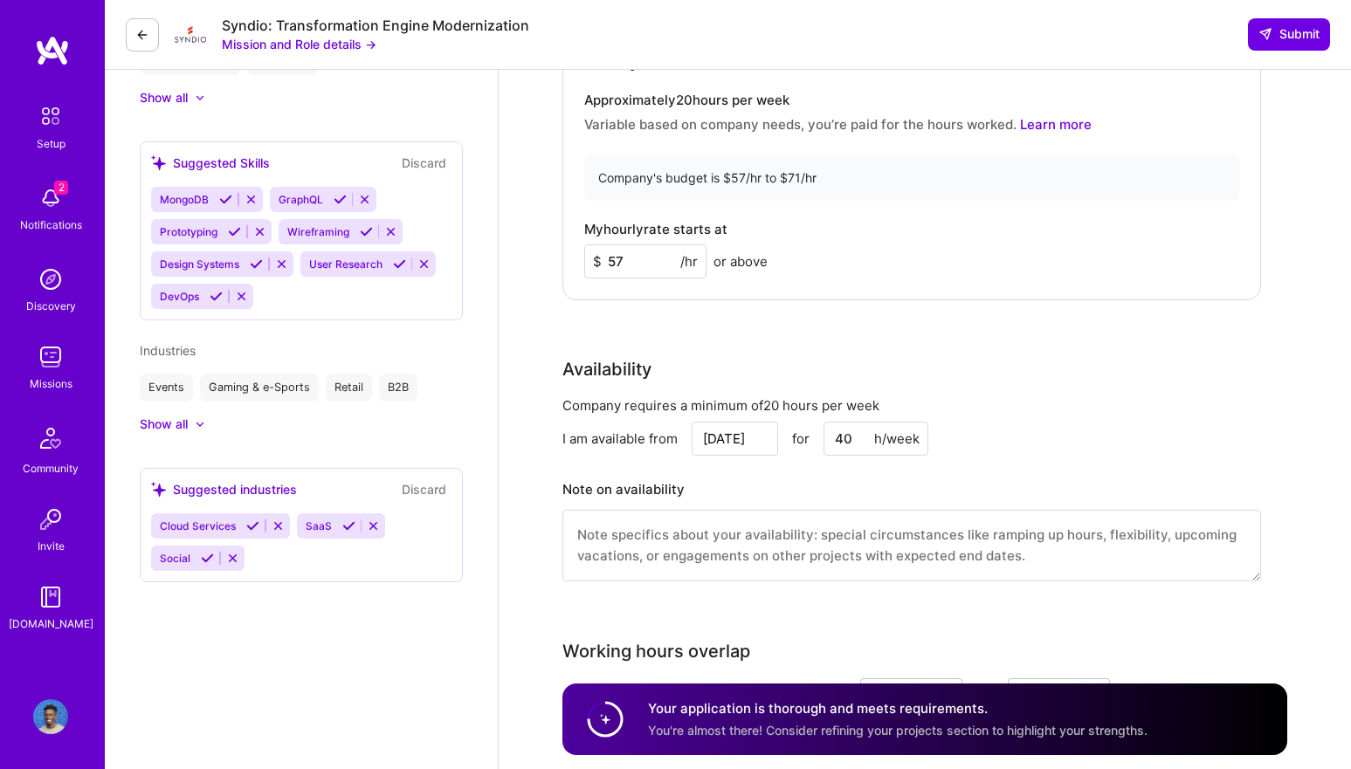
click at [346, 531] on icon at bounding box center [348, 525] width 13 height 13
click at [352, 529] on icon at bounding box center [353, 525] width 13 height 13
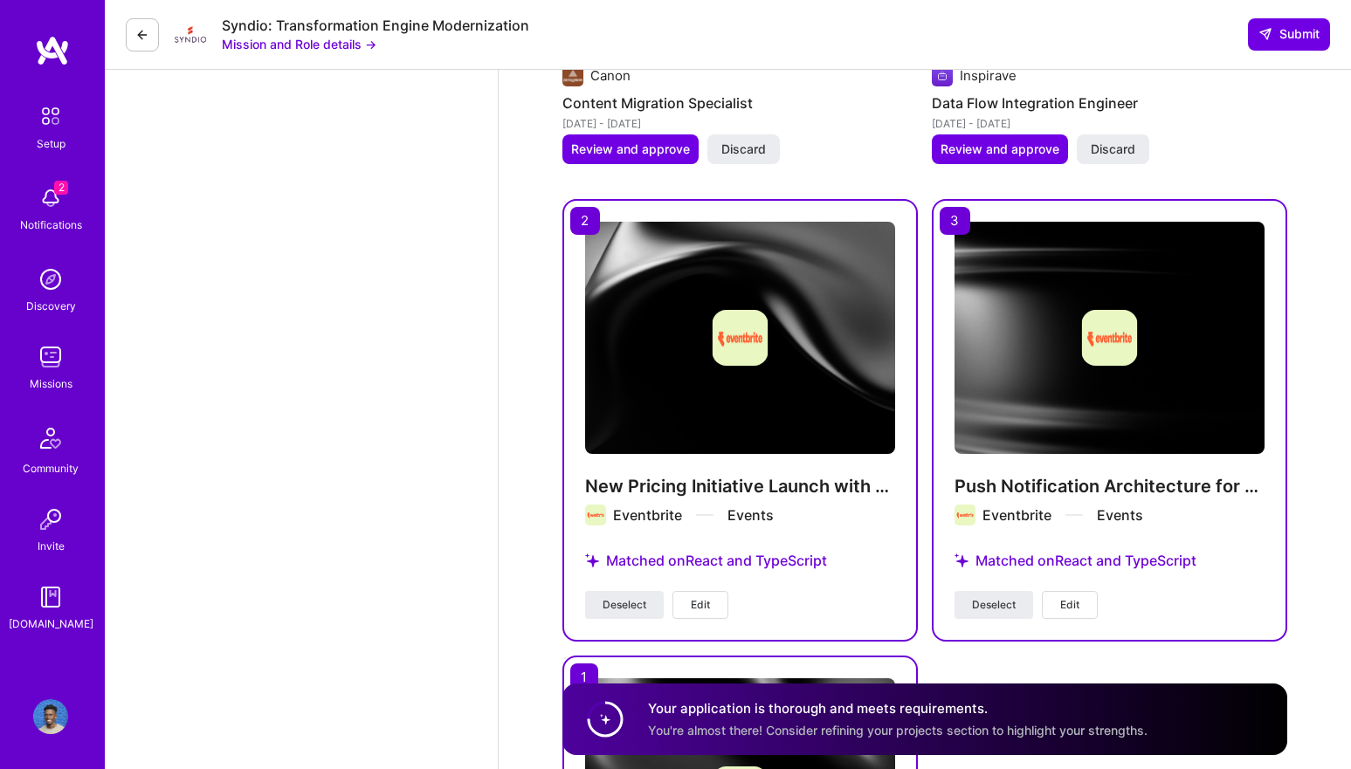
scroll to position [2144, 0]
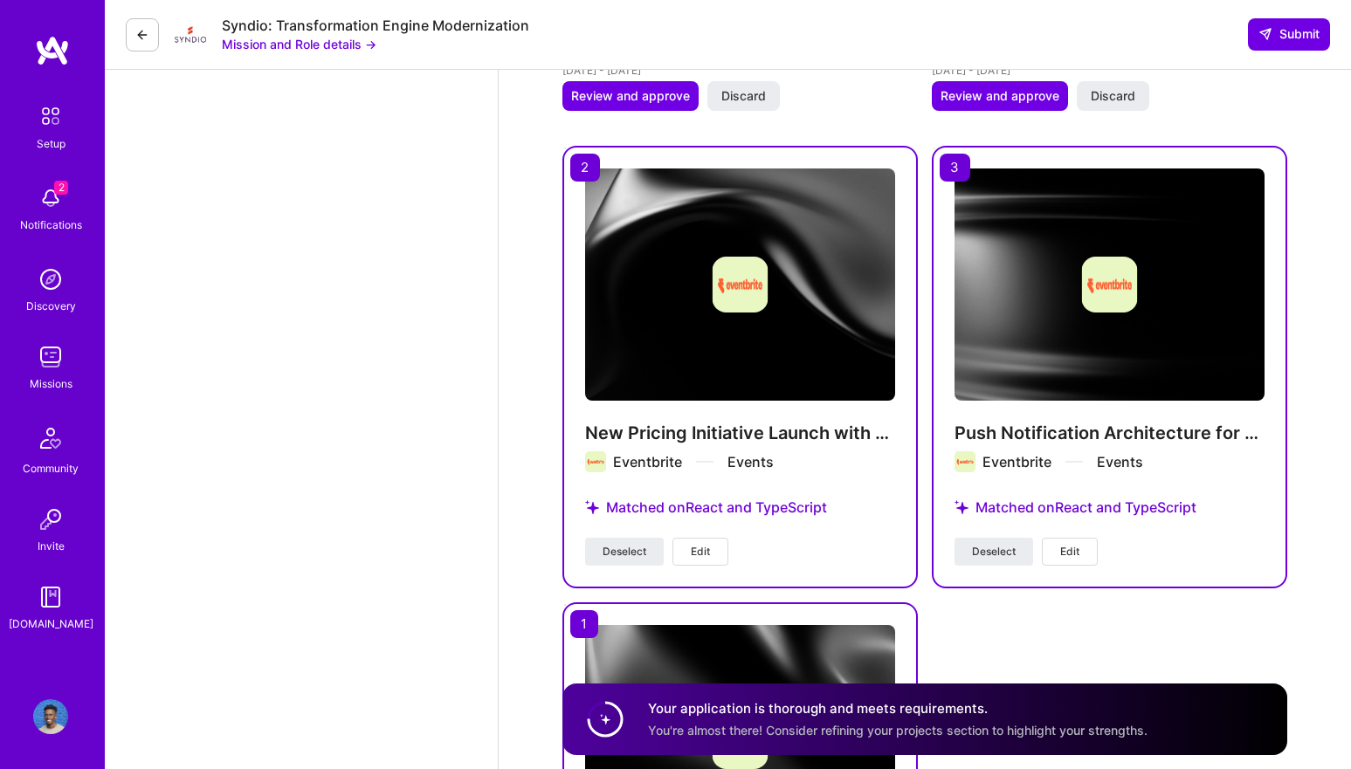
click at [660, 369] on img at bounding box center [740, 284] width 310 height 232
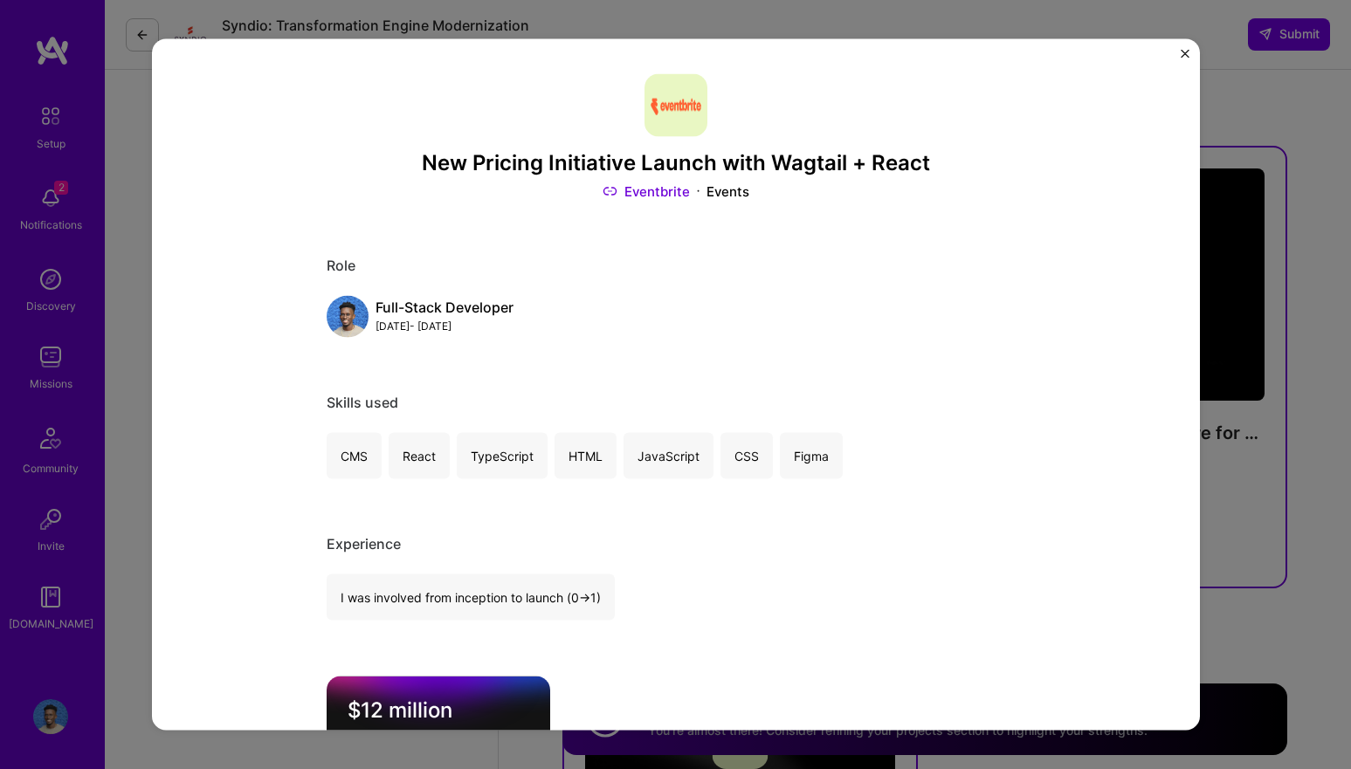
click at [1180, 56] on img "Close" at bounding box center [1184, 53] width 9 height 9
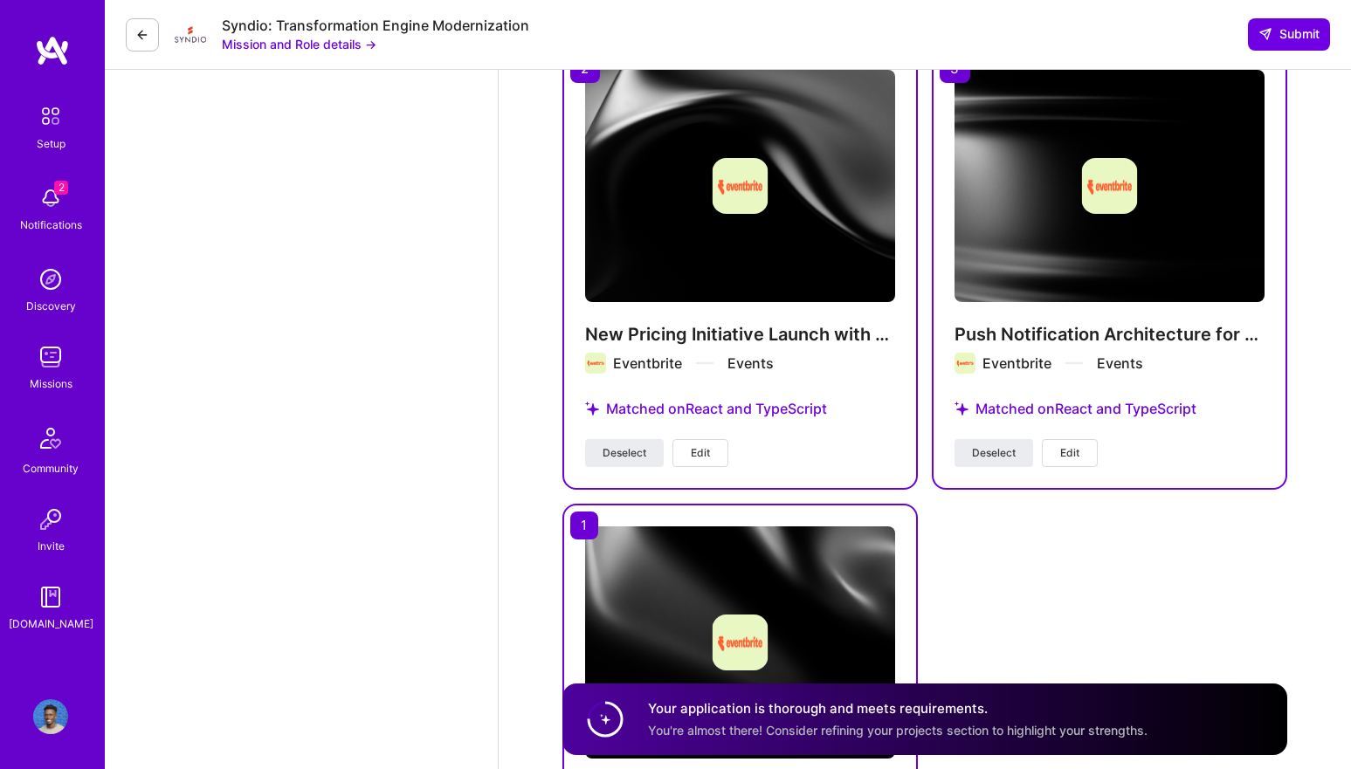
scroll to position [2250, 0]
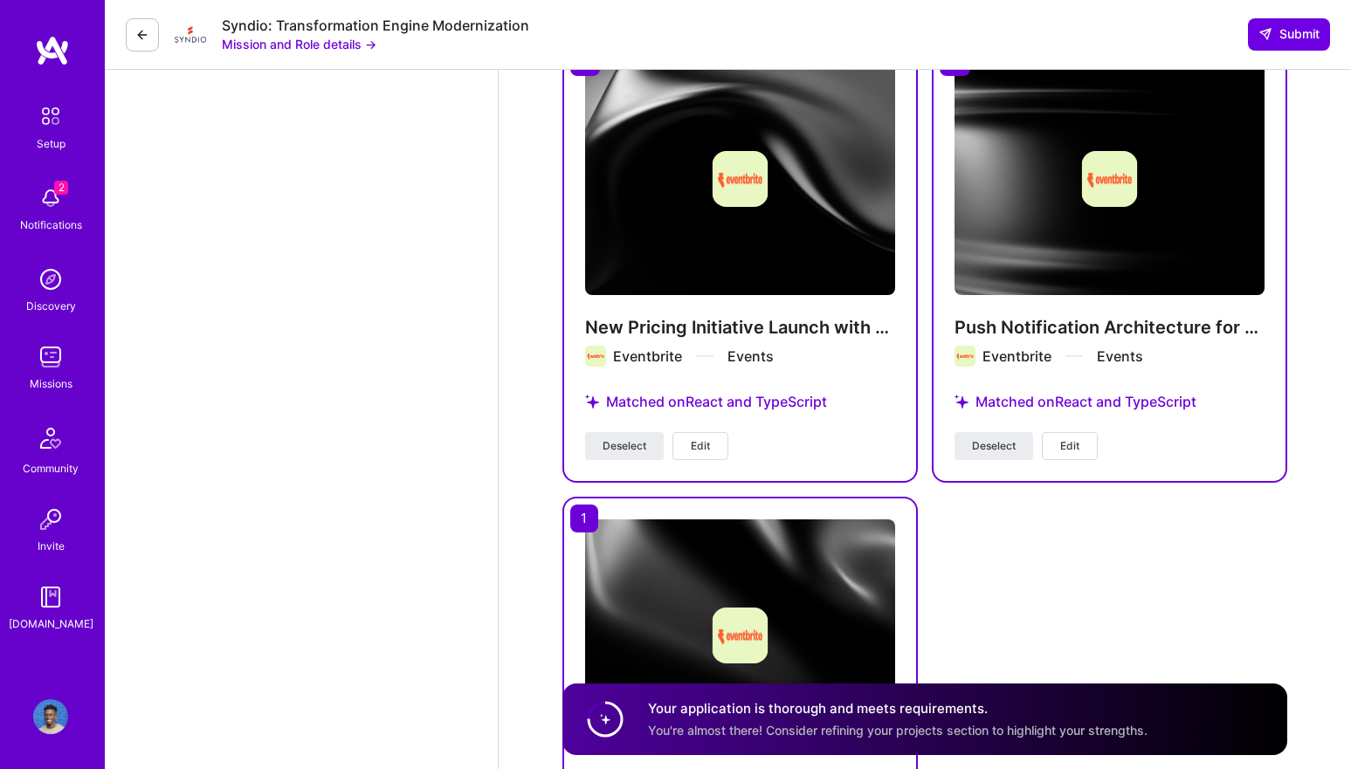
click at [712, 449] on button "Edit" at bounding box center [700, 446] width 56 height 28
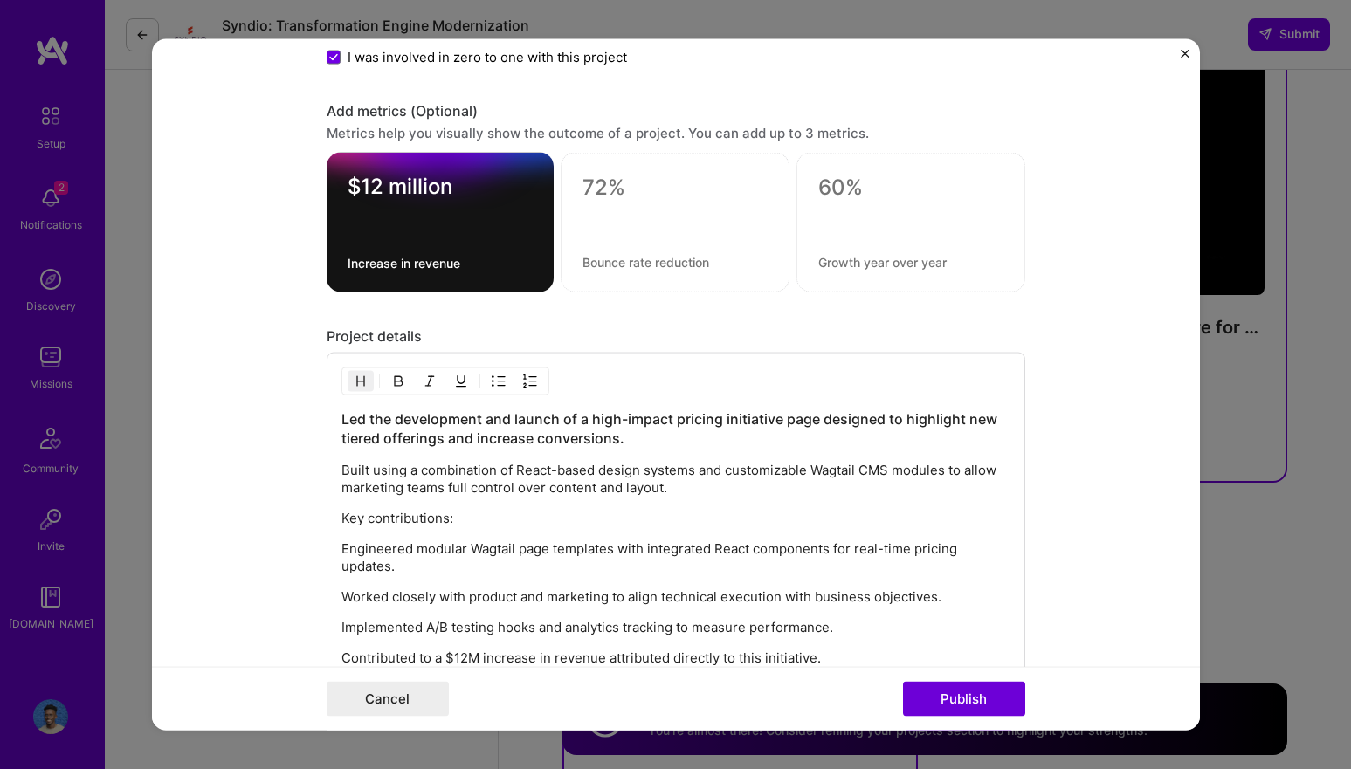
scroll to position [1533, 0]
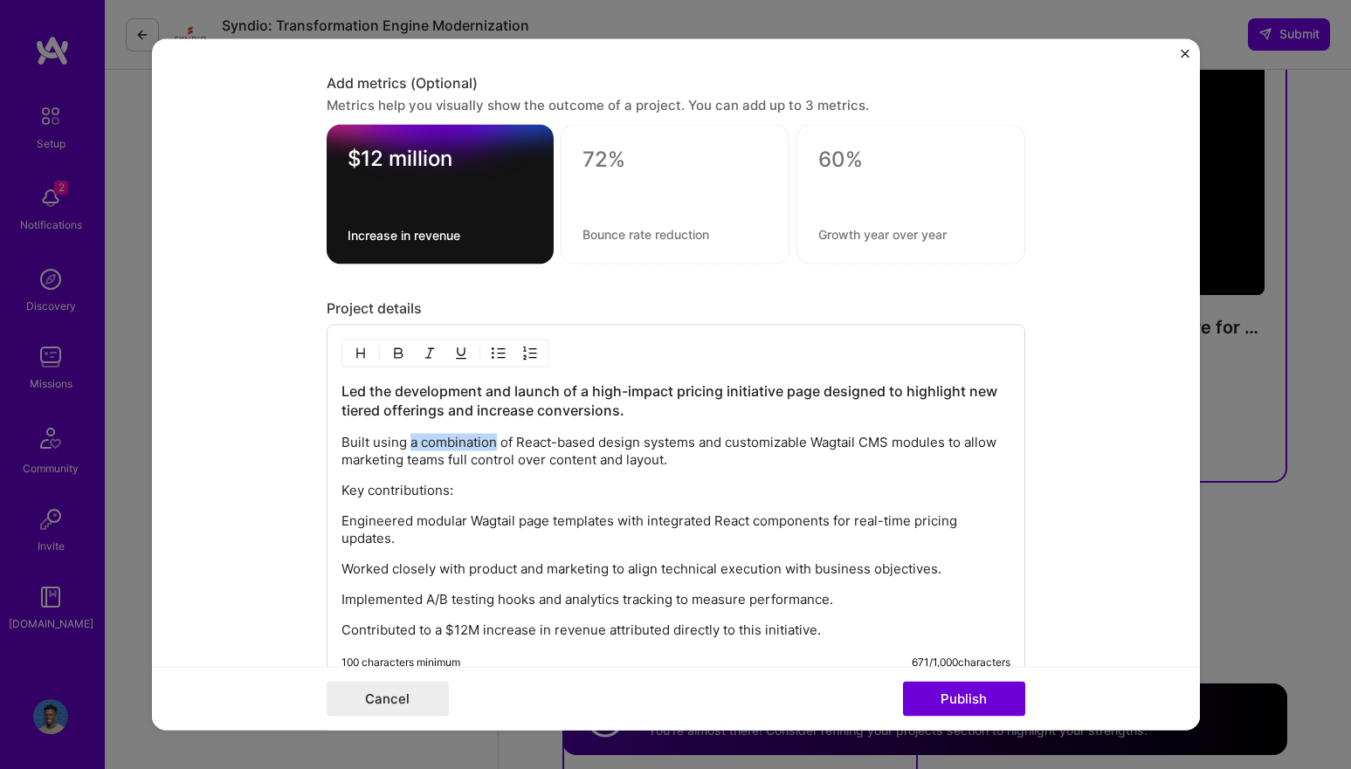
drag, startPoint x: 407, startPoint y: 444, endPoint x: 492, endPoint y: 445, distance: 85.6
click at [492, 445] on p "Built using a combination of React-based design systems and customizable Wagtai…" at bounding box center [675, 450] width 669 height 35
click at [505, 444] on p "Built using reusable React-based design systems and customizable Wagtail CMS mo…" at bounding box center [675, 450] width 669 height 35
drag, startPoint x: 499, startPoint y: 444, endPoint x: 544, endPoint y: 441, distance: 44.7
click at [544, 441] on p "Built using reusable React-based design systems and customizable Wagtail CMS mo…" at bounding box center [675, 450] width 669 height 35
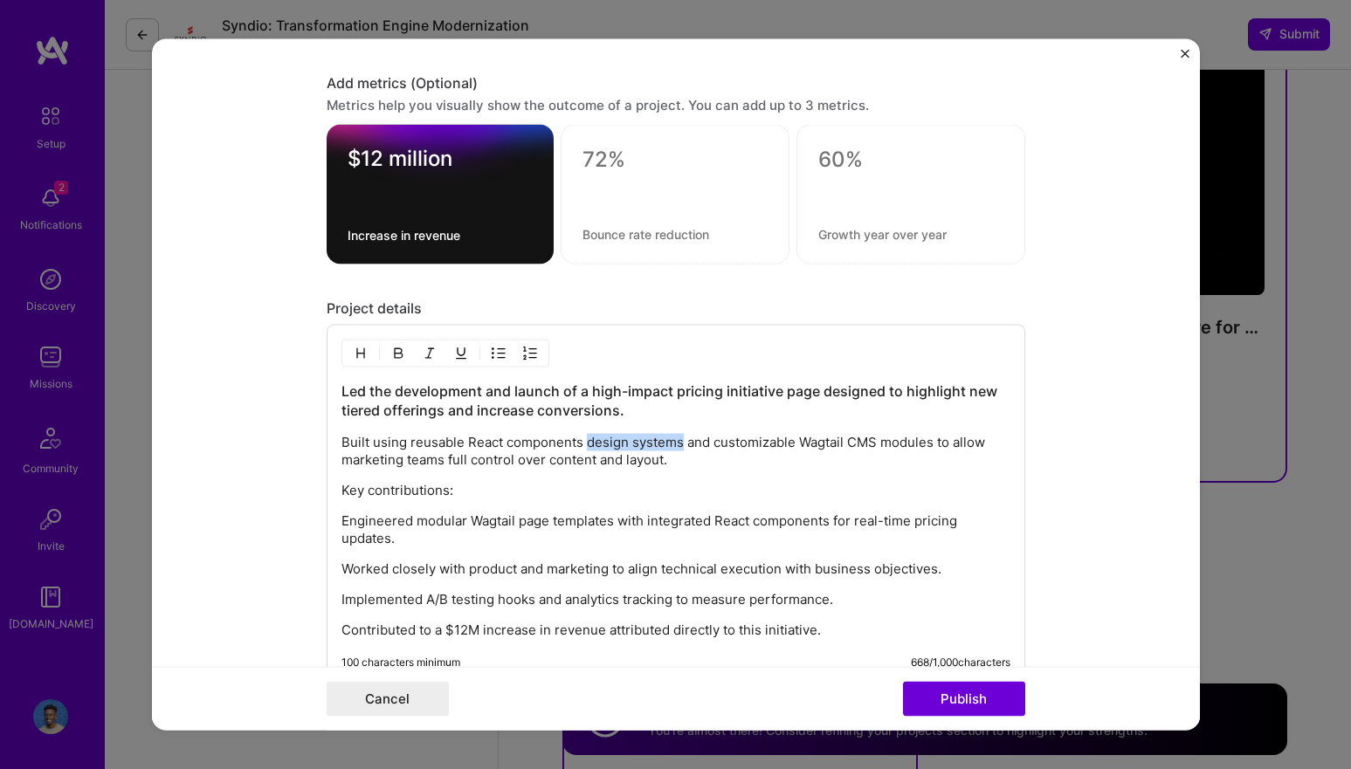
drag, startPoint x: 586, startPoint y: 444, endPoint x: 679, endPoint y: 444, distance: 93.4
click at [679, 444] on p "Built using reusable React components design systems and customizable Wagtail C…" at bounding box center [675, 450] width 669 height 35
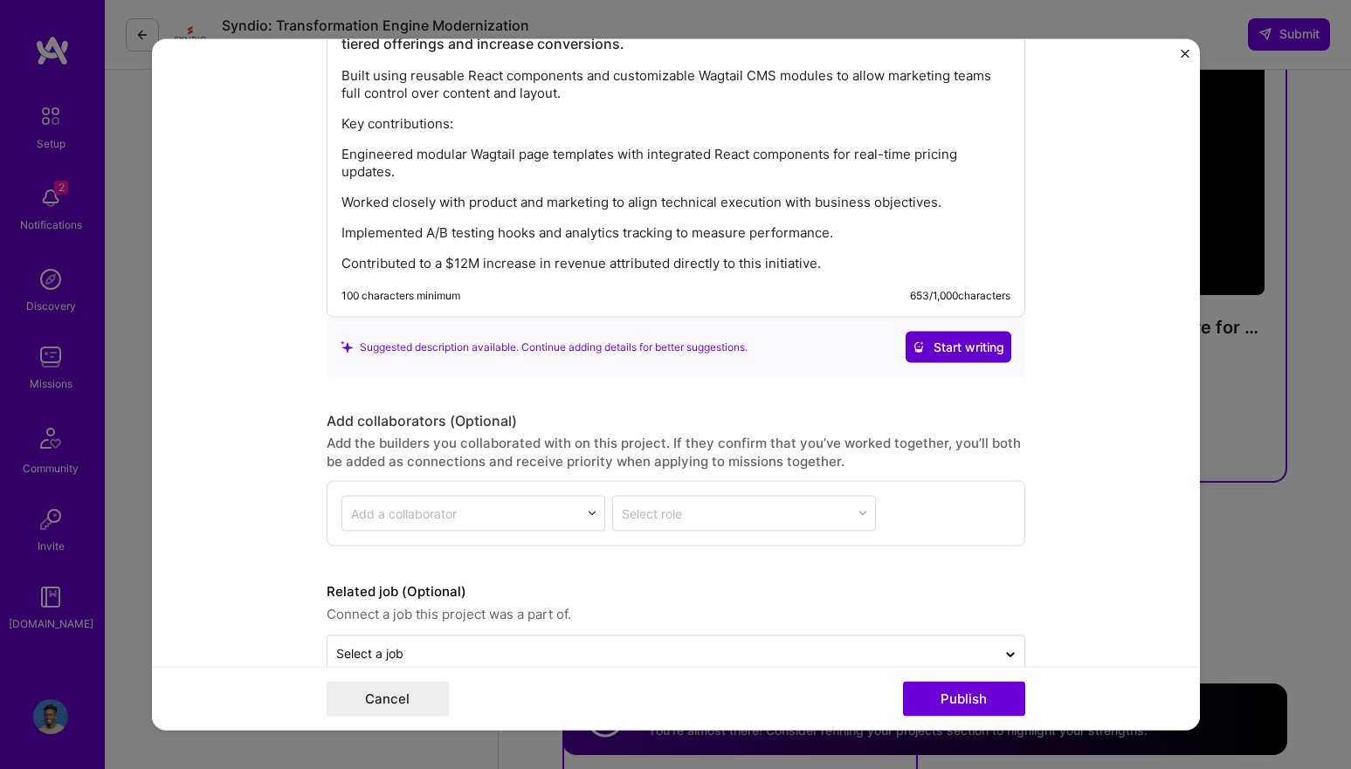
scroll to position [1907, 0]
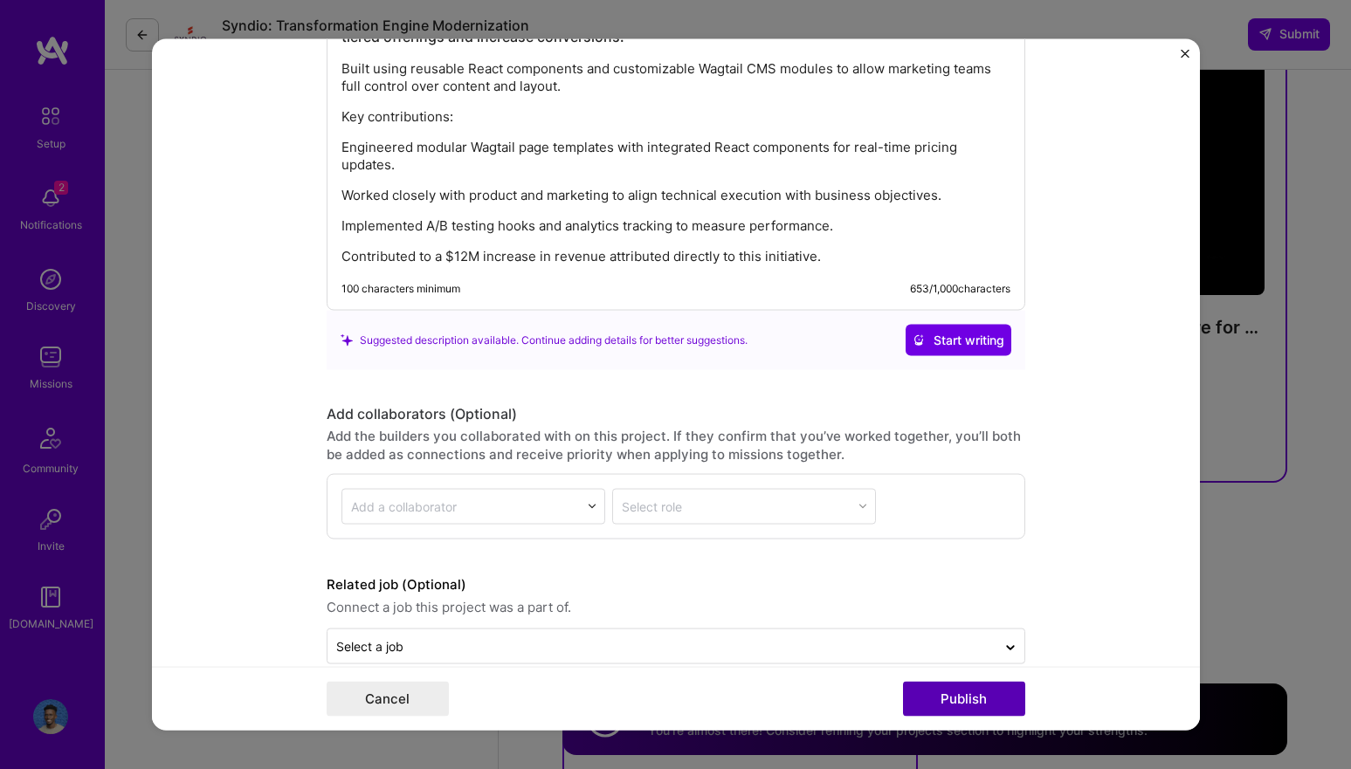
click at [942, 690] on button "Publish" at bounding box center [964, 699] width 122 height 35
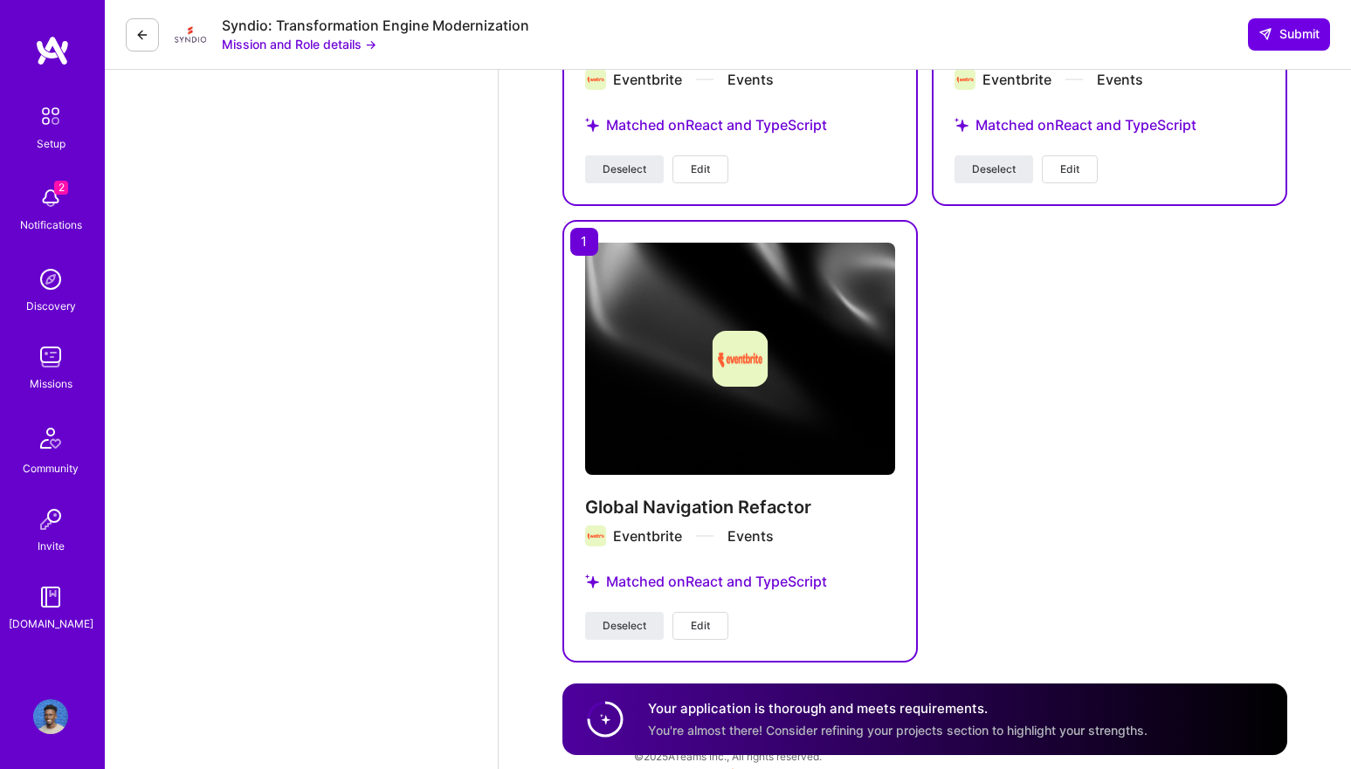
scroll to position [2544, 0]
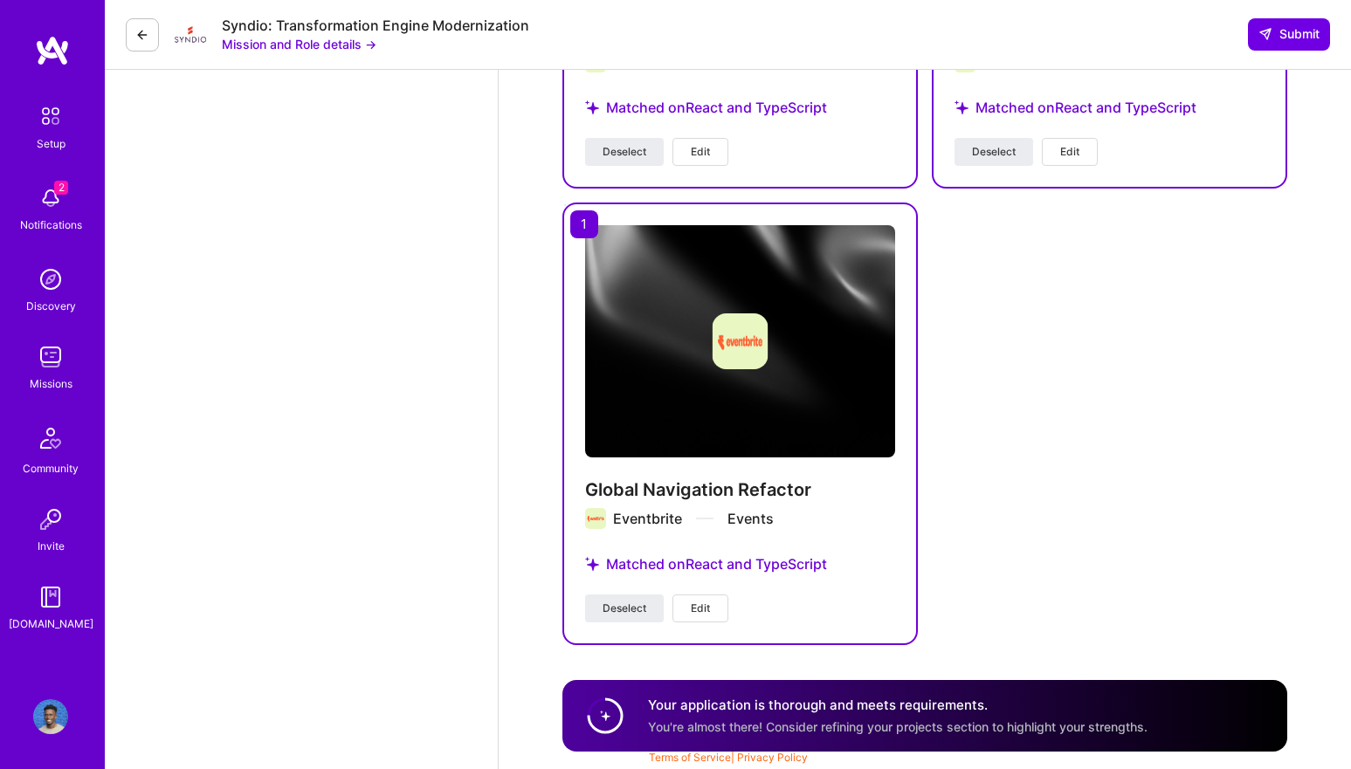
click at [705, 612] on span "Edit" at bounding box center [700, 609] width 19 height 16
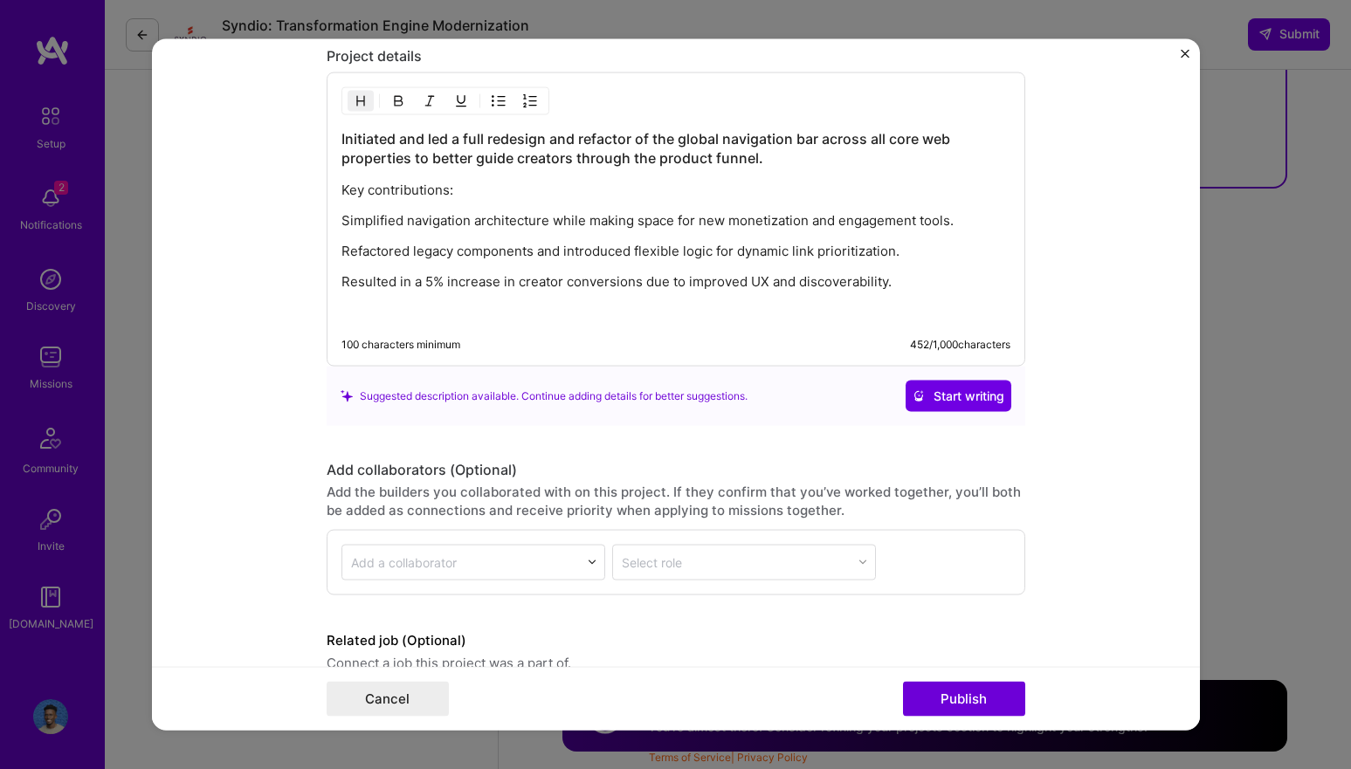
scroll to position [1773, 0]
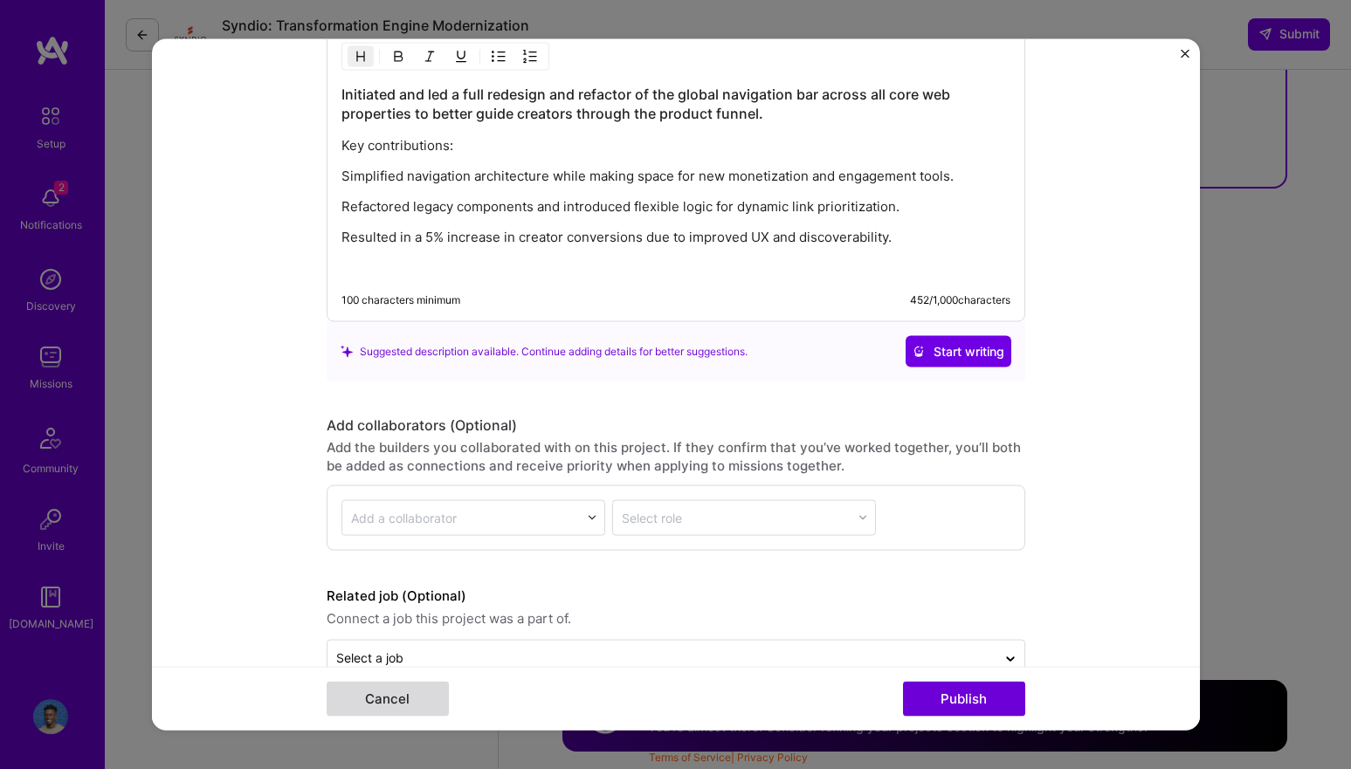
click at [403, 690] on button "Cancel" at bounding box center [388, 699] width 122 height 35
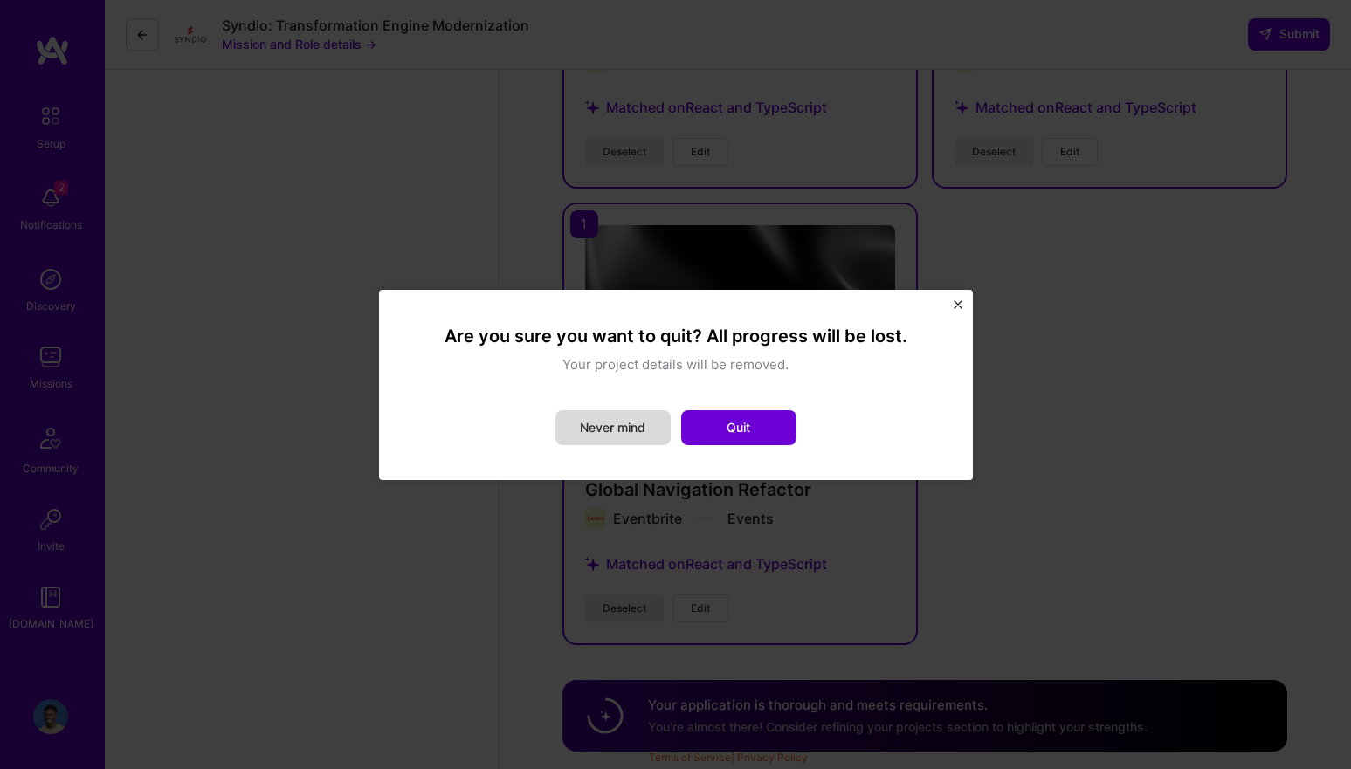
click at [627, 432] on button "Never mind" at bounding box center [612, 427] width 115 height 35
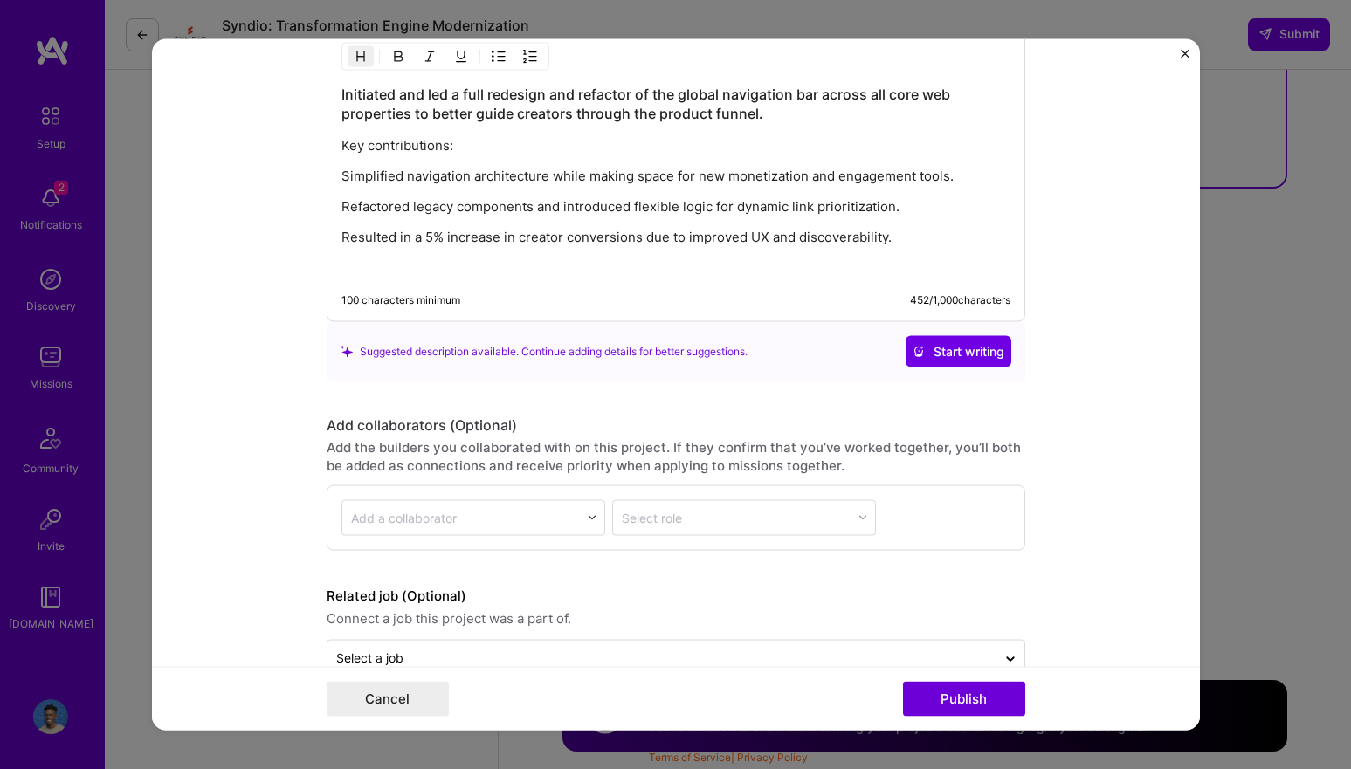
click at [1183, 51] on img "Close" at bounding box center [1184, 53] width 9 height 9
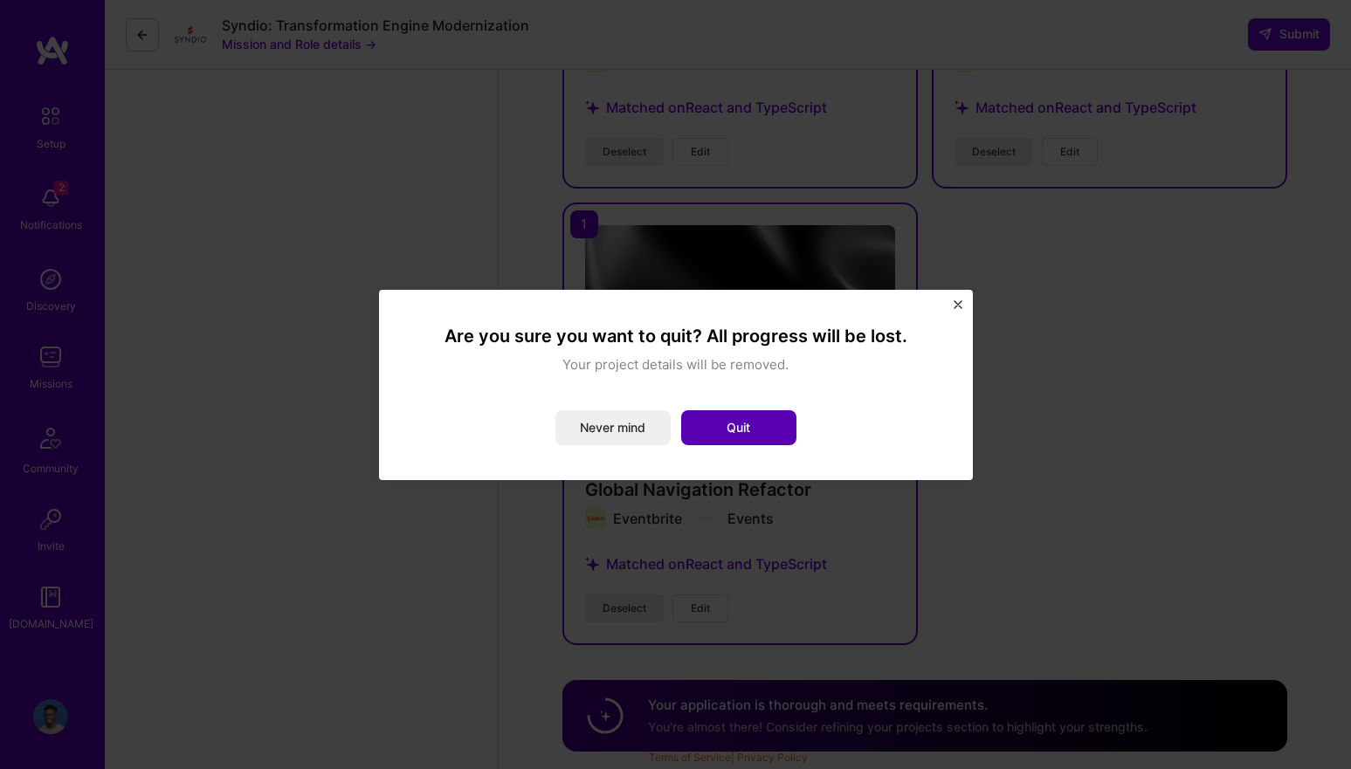
click at [710, 423] on button "Quit" at bounding box center [738, 427] width 115 height 35
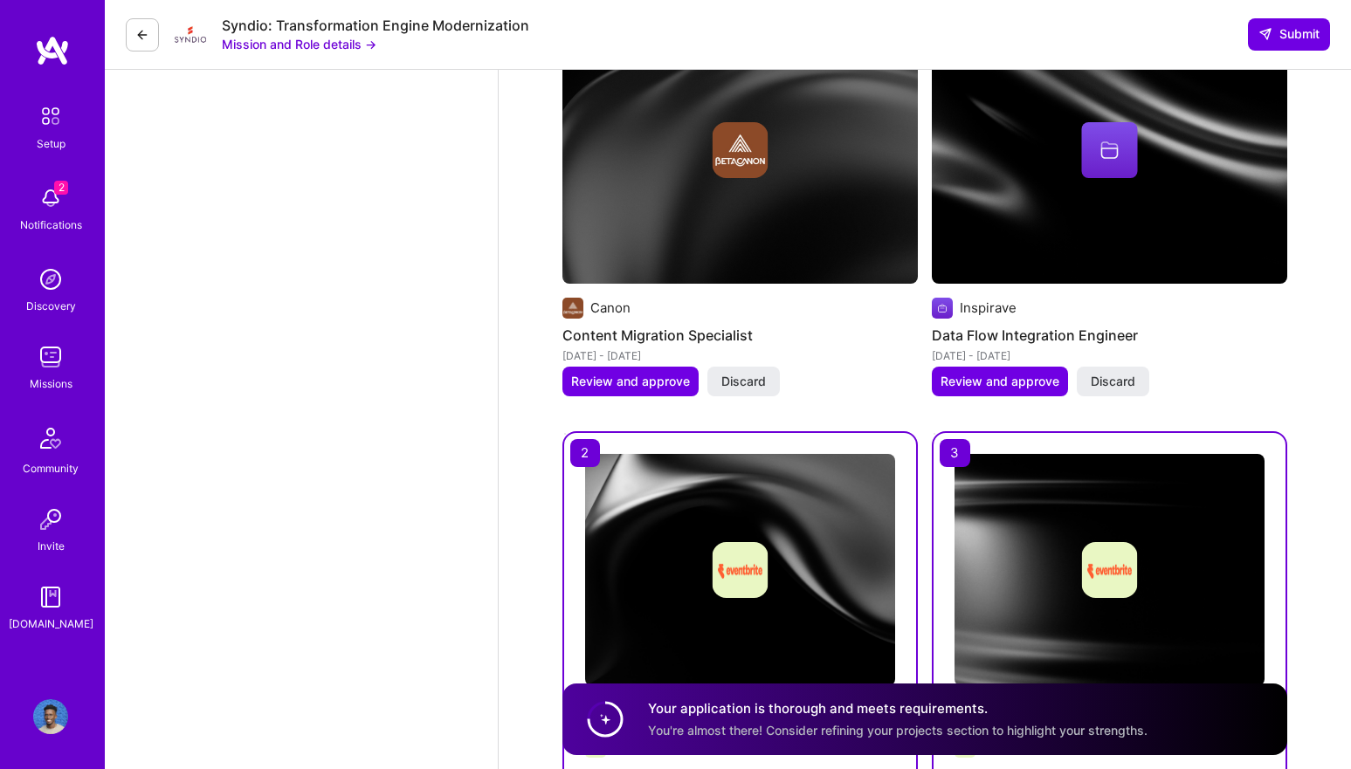
scroll to position [1330, 0]
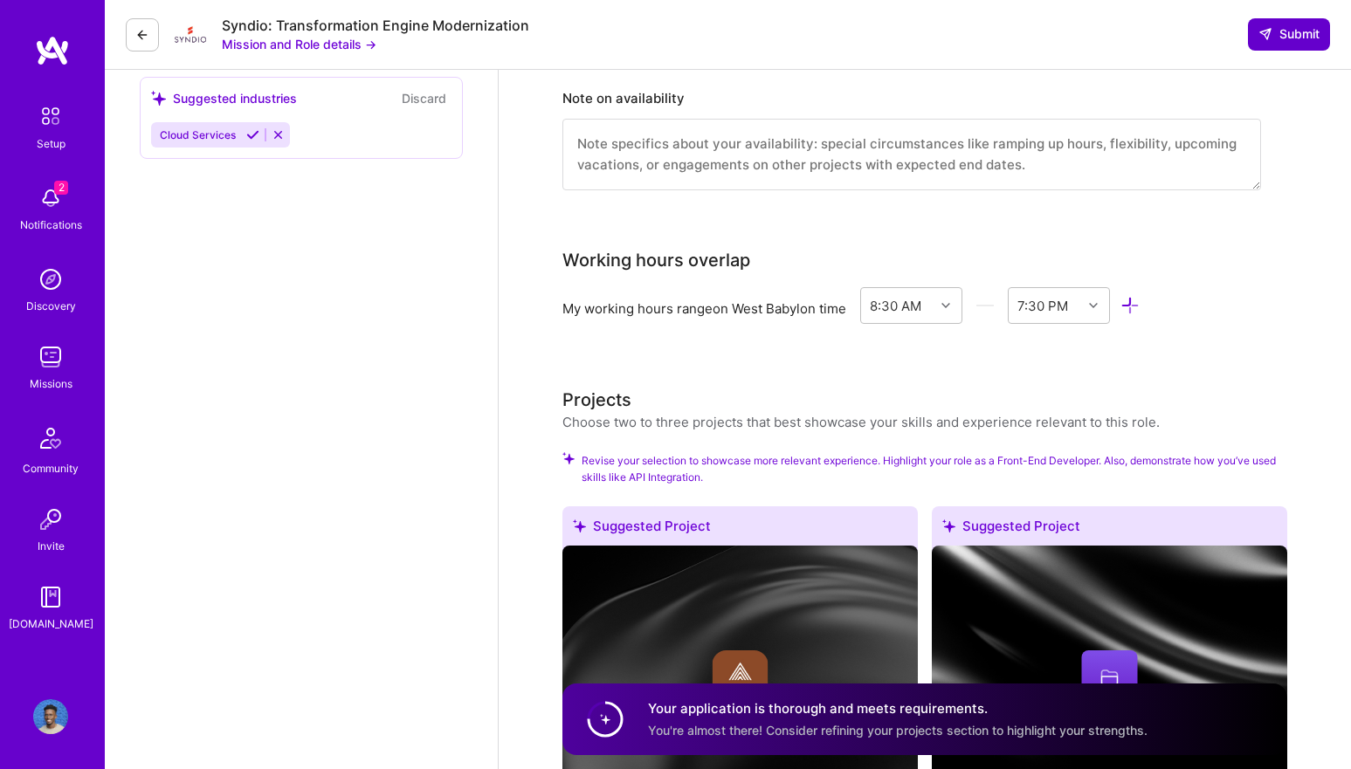
click at [1299, 46] on button "Submit" at bounding box center [1289, 33] width 82 height 31
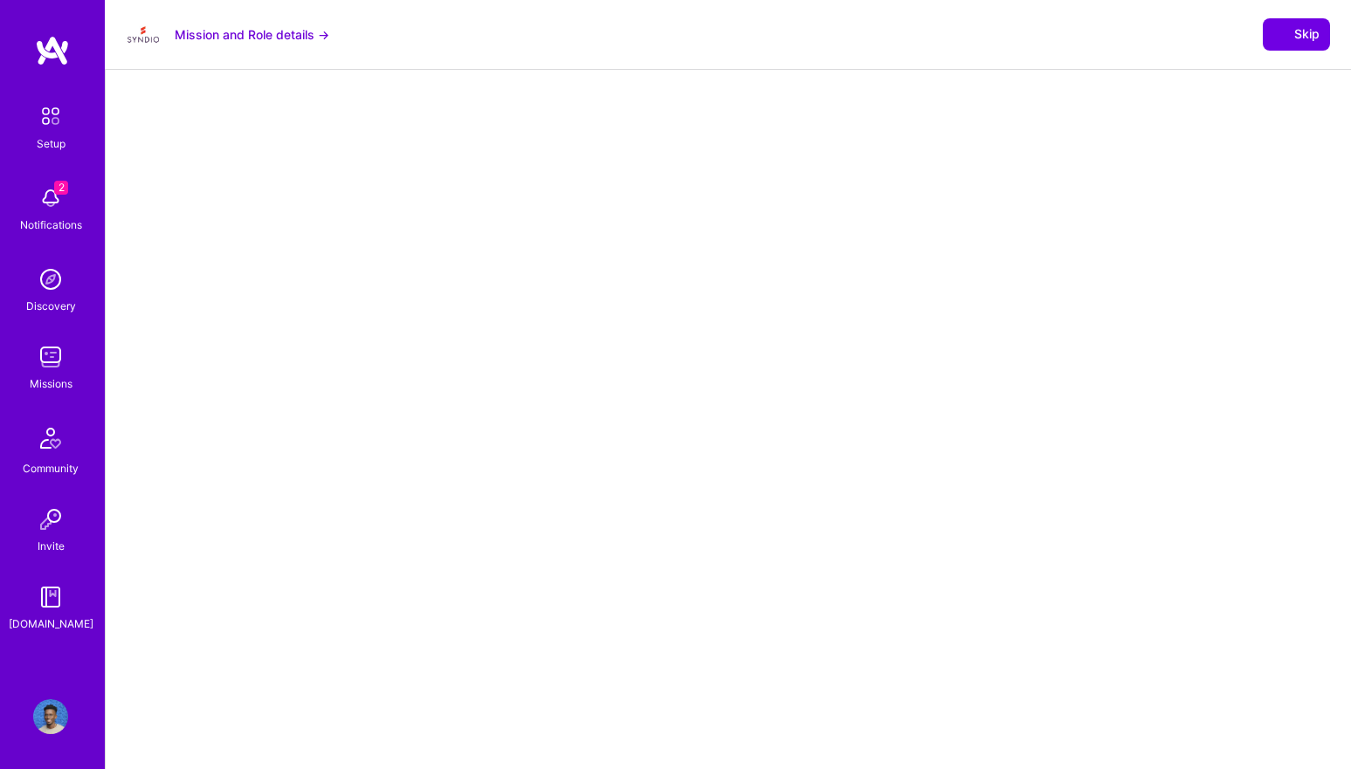
select select "US"
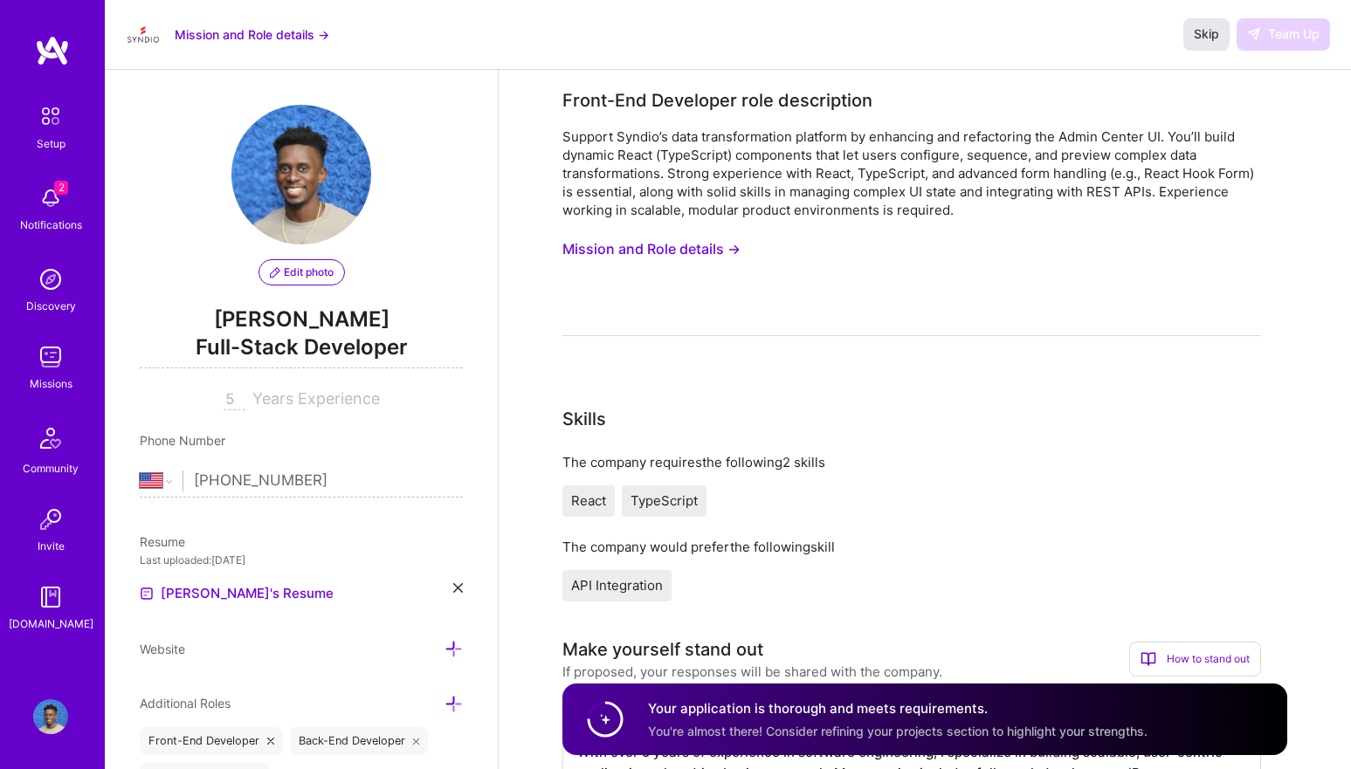
click at [1207, 33] on span "Skip" at bounding box center [1205, 33] width 25 height 17
click at [184, 36] on button "Mission and Role details →" at bounding box center [252, 34] width 155 height 18
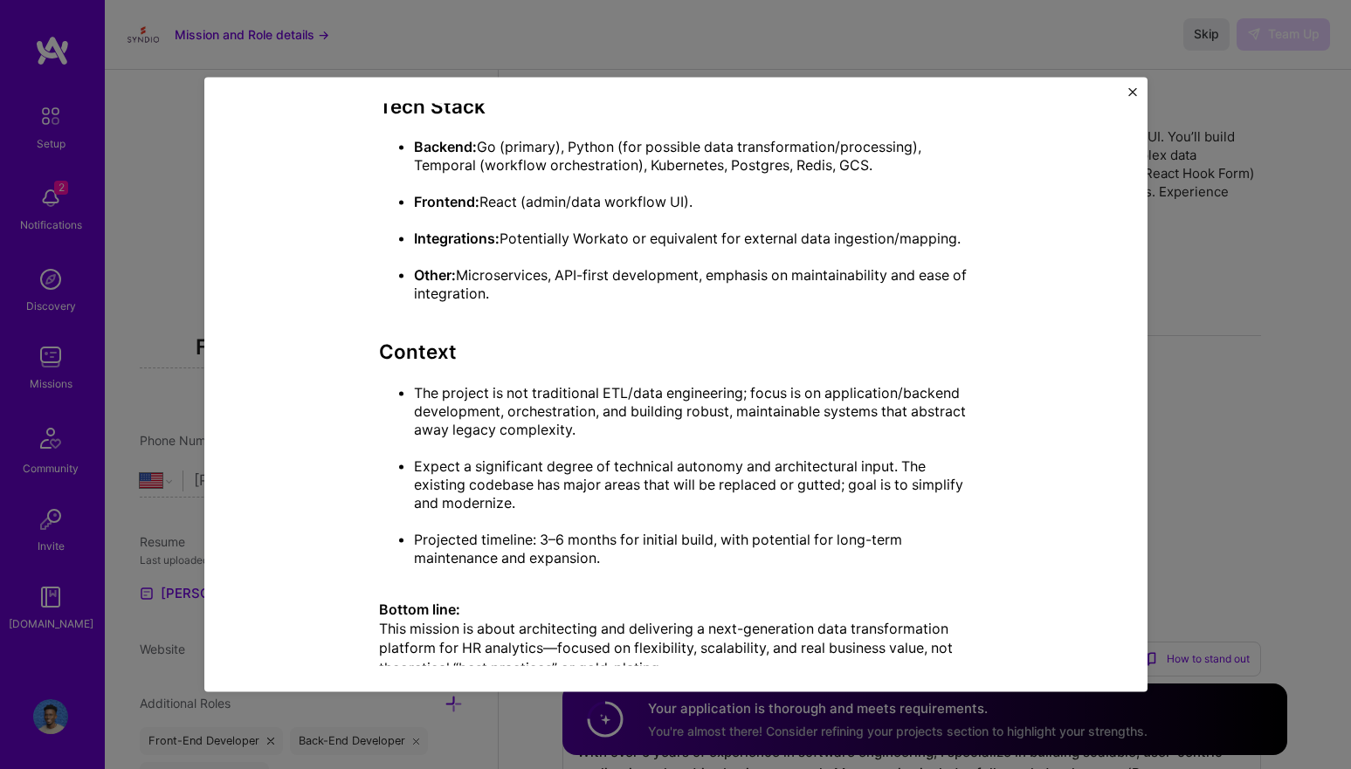
scroll to position [1487, 0]
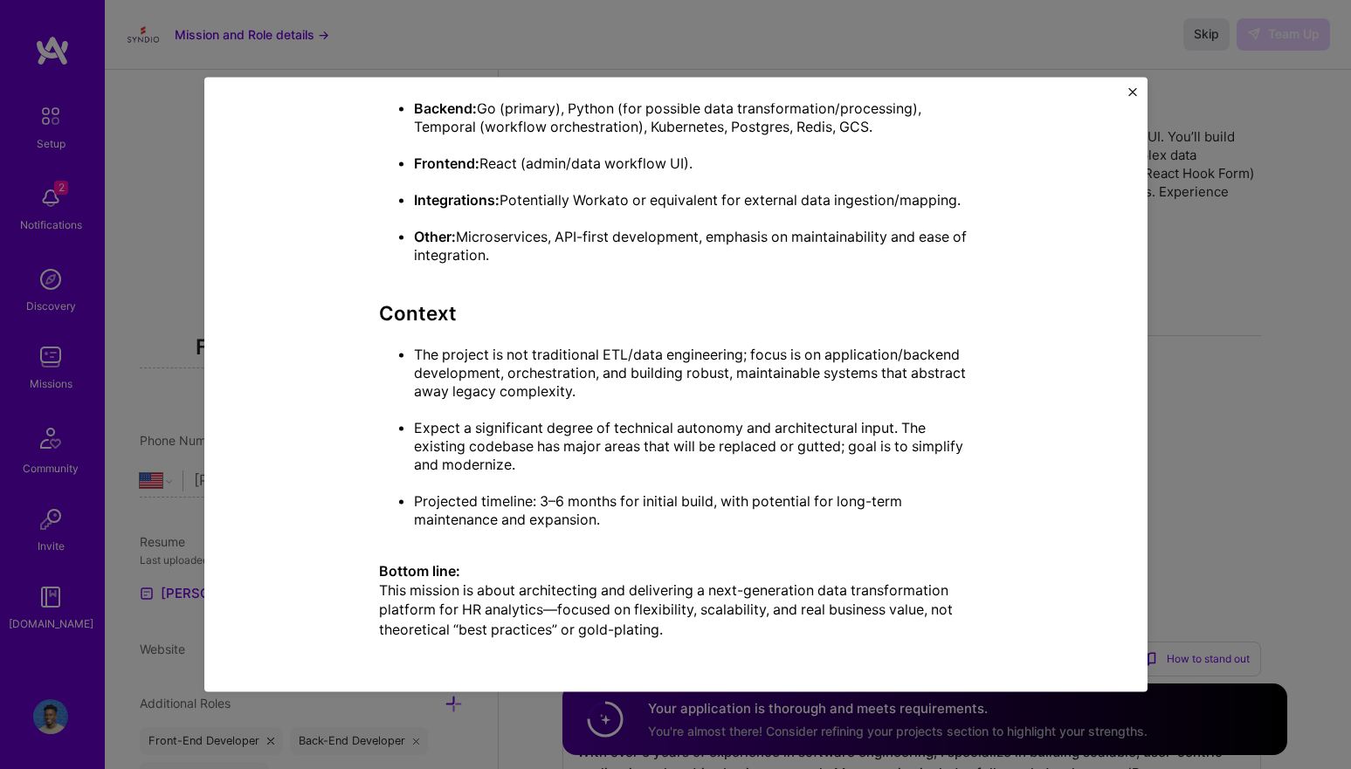
click at [188, 486] on div "Mission Description and Role Details Front-End Developer role description Suppo…" at bounding box center [675, 384] width 1351 height 769
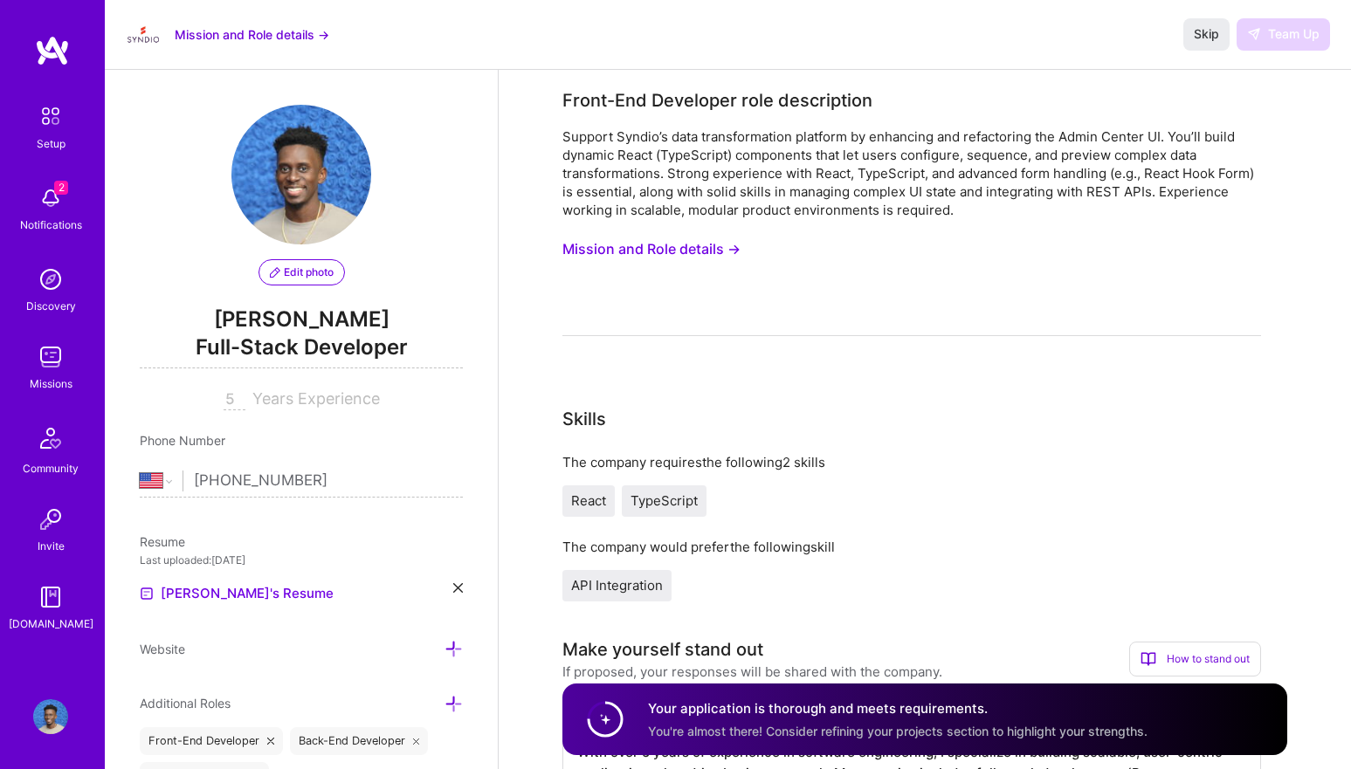
click at [51, 200] on img at bounding box center [50, 198] width 35 height 35
click at [43, 373] on img at bounding box center [50, 357] width 35 height 35
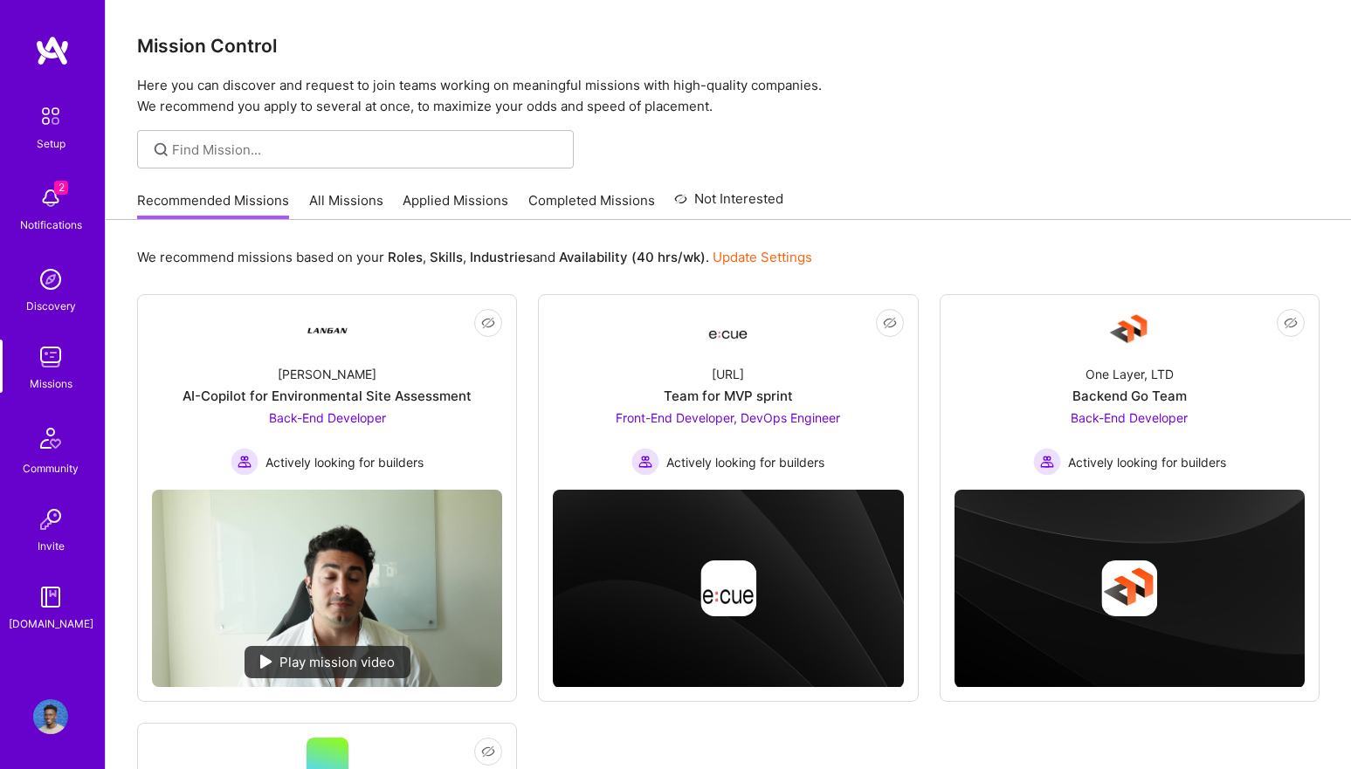
click at [479, 205] on link "Applied Missions" at bounding box center [455, 205] width 106 height 29
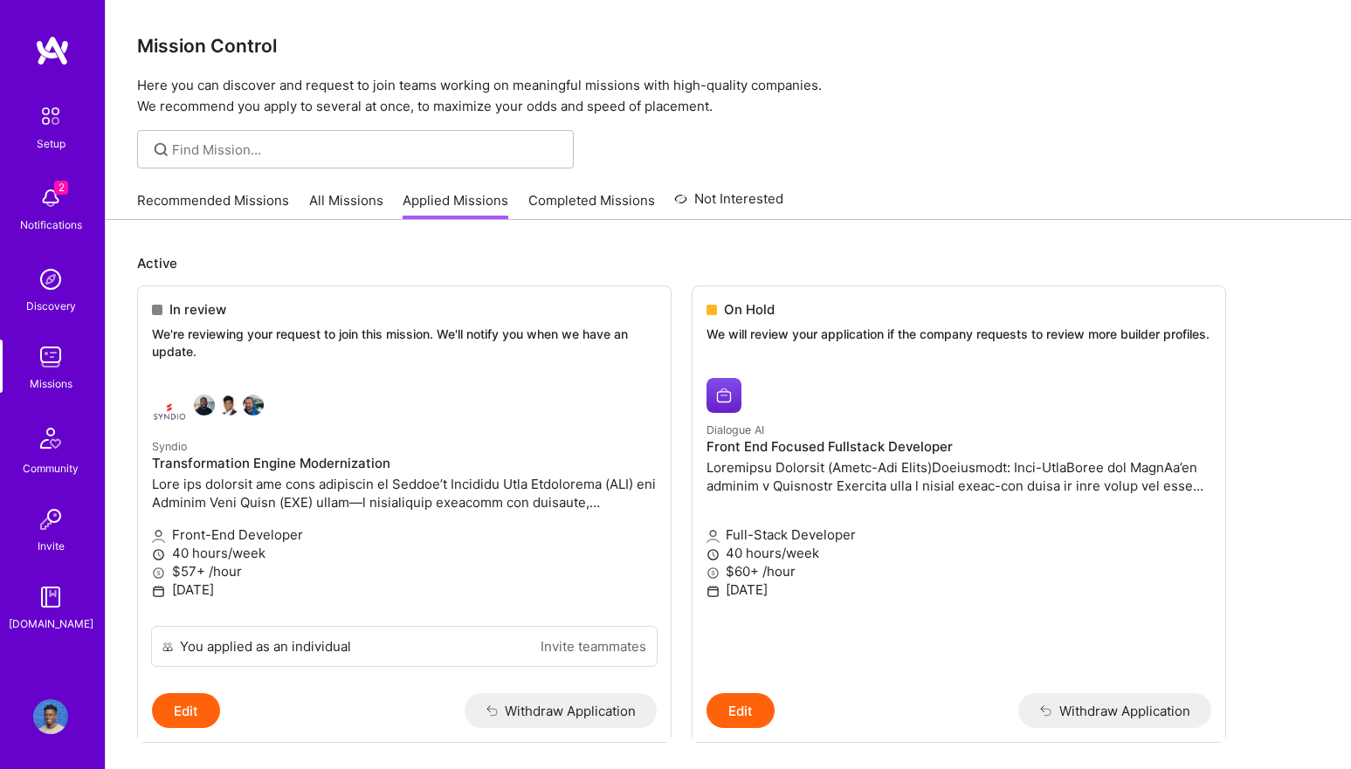
click at [44, 207] on img at bounding box center [50, 198] width 35 height 35
